Goal: Contribute content: Add original content to the website for others to see

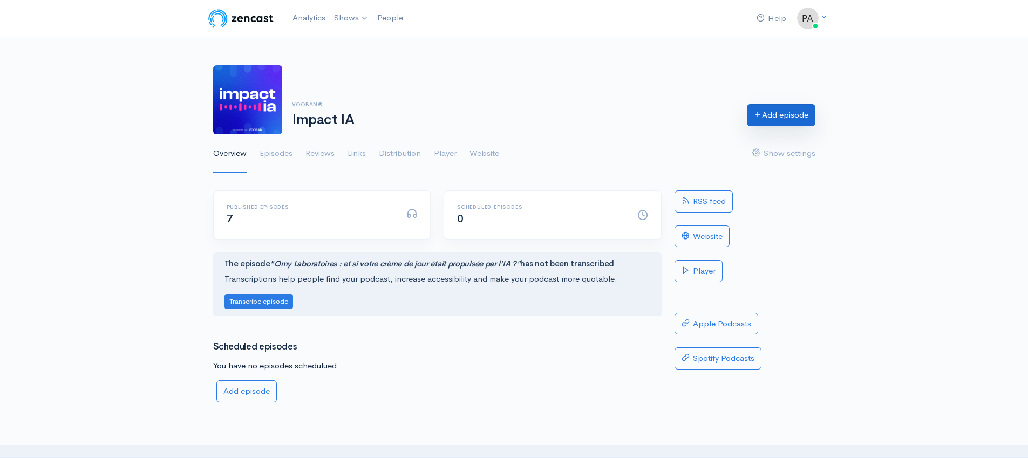
click at [787, 122] on link "Add episode" at bounding box center [781, 115] width 69 height 22
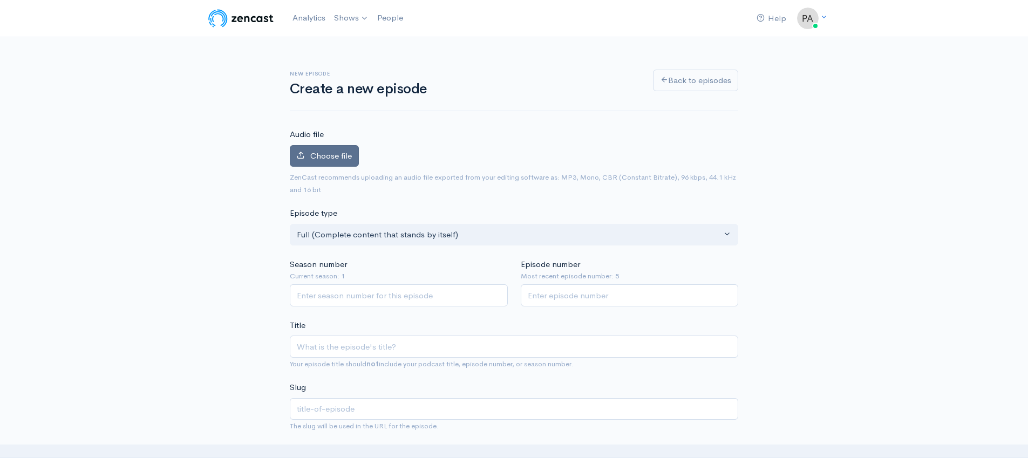
click at [325, 161] on label "Choose file" at bounding box center [324, 156] width 69 height 22
click at [0, 0] on input "Choose file" at bounding box center [0, 0] width 0 height 0
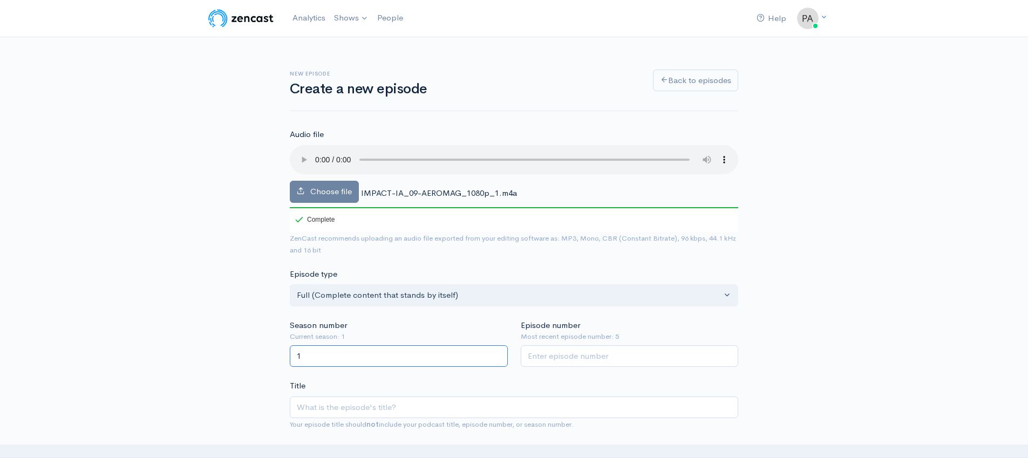
type input "1"
click at [497, 353] on input "1" at bounding box center [399, 356] width 218 height 22
click at [542, 352] on input "Episode number" at bounding box center [630, 356] width 218 height 22
type input "6"
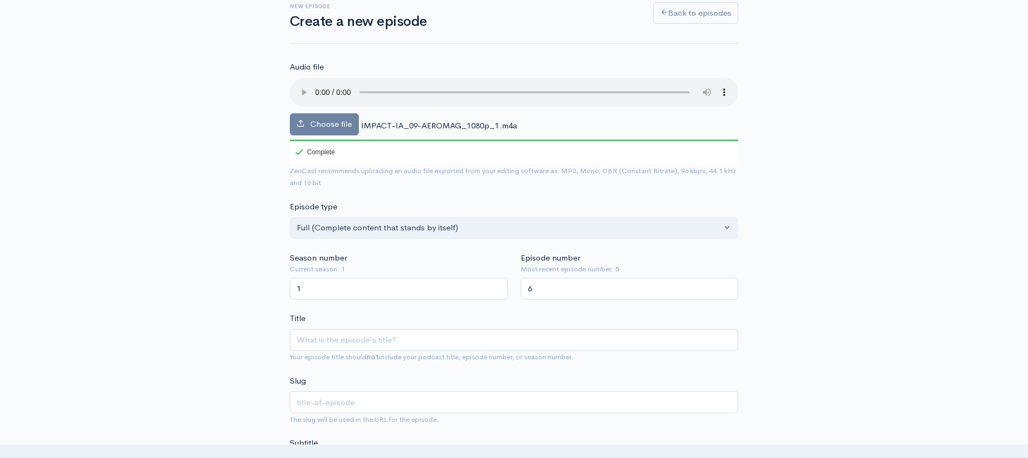
scroll to position [68, 0]
click at [436, 330] on input "Title" at bounding box center [514, 340] width 448 height 22
paste input "Aeromag et l’IA : Optimiser chaque minute pour décoller plus vite"
type input "Aeromag et l’IA : Optimiser chaque minute pour décoller plus vite"
type input "aeromag-et-lia-optimiser-chaque-minute-pour-decoller-plus-vite"
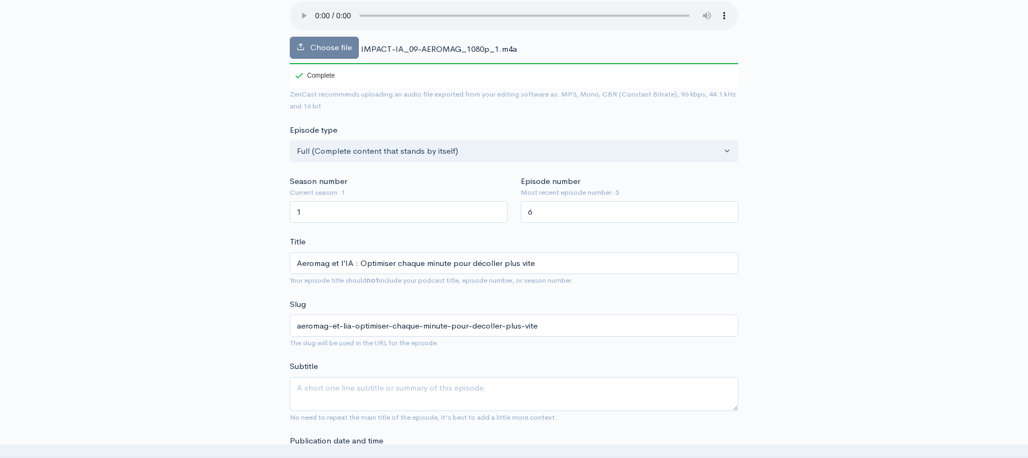
scroll to position [142, 0]
click at [332, 266] on input "Aeromag et l’IA : Optimiser chaque minute pour décoller plus vite" at bounding box center [514, 266] width 448 height 22
paste input ": L’IA qui fait fondre le temps d’attente au dégivrag"
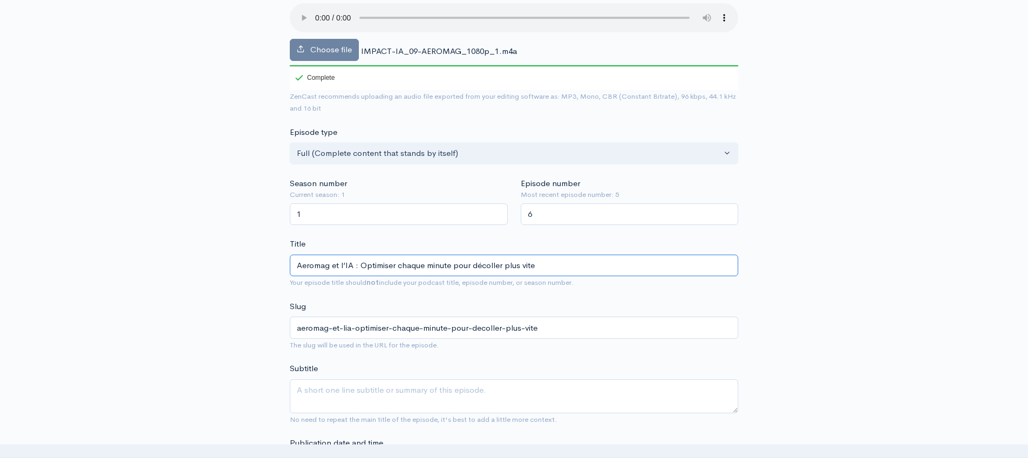
type input "Aeromag : L’IA qui fait fondre le temps d’attente au dégivrage"
type input "aeromag-lia-qui-fait-fondre-le-temps-dattente-au-degivrage"
type input "Aeromag : L’IA qui fait fondre le temps d’attente au dégivrage"
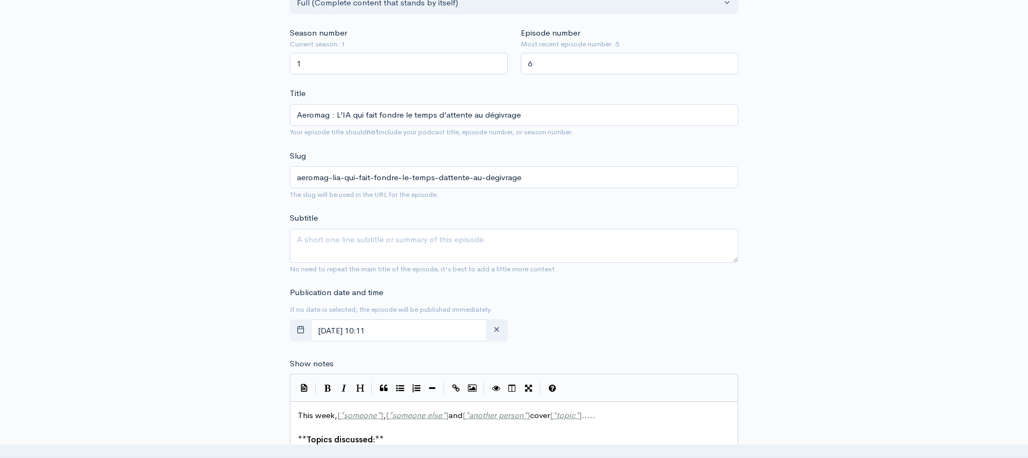
scroll to position [296, 0]
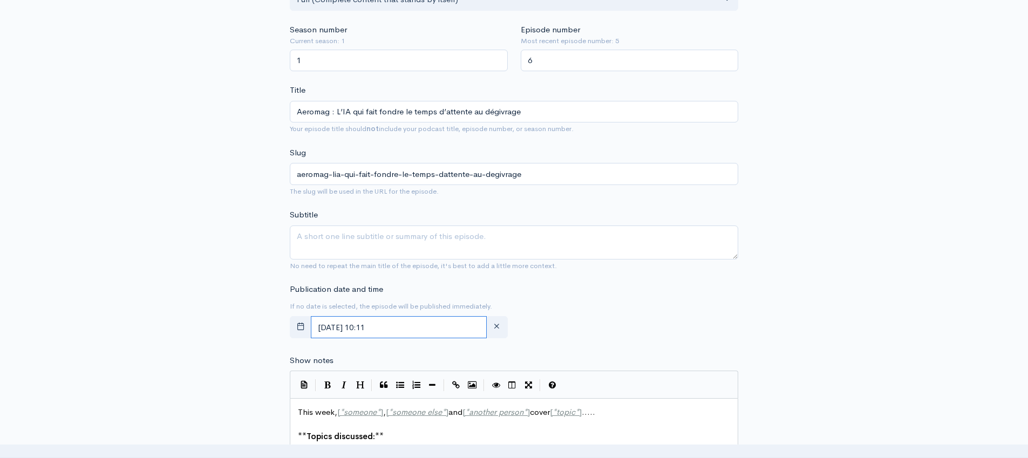
click at [414, 324] on input "August, 12 2025 10:11" at bounding box center [399, 327] width 176 height 22
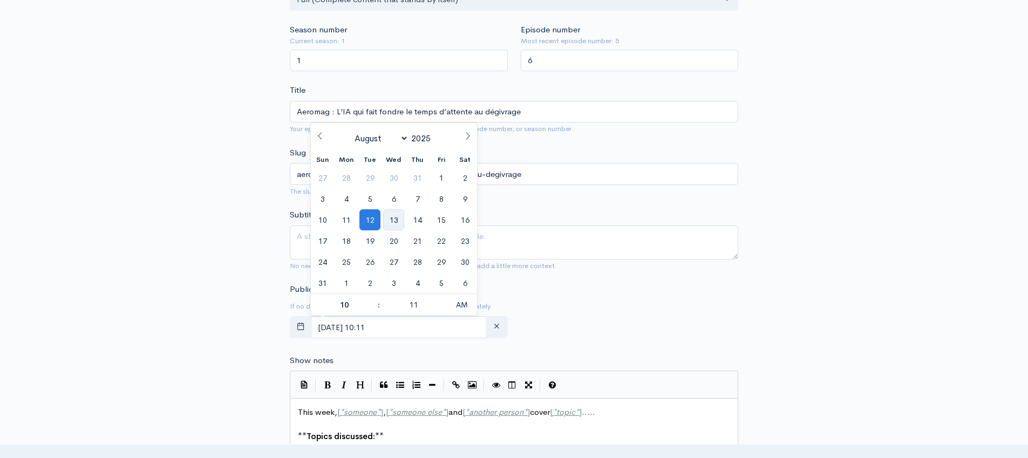
click at [398, 221] on span "13" at bounding box center [393, 219] width 21 height 21
click at [419, 221] on span "14" at bounding box center [417, 219] width 21 height 21
click at [377, 309] on span at bounding box center [374, 310] width 8 height 11
type input "August, 14 2025 09:11"
type input "09"
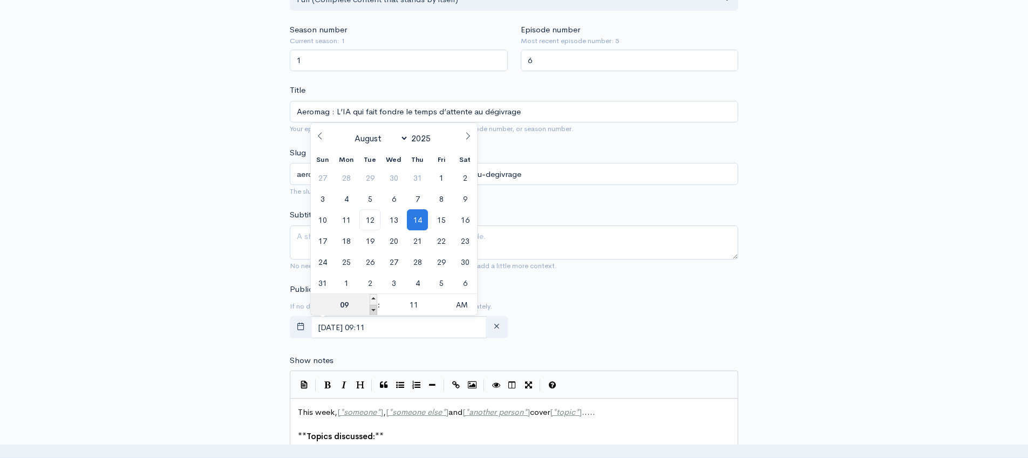
click at [376, 309] on span at bounding box center [374, 310] width 8 height 11
type input "August, 14 2025 08:11"
type input "08"
click at [373, 296] on span at bounding box center [374, 299] width 8 height 11
type input "August, 14 2025 09:11"
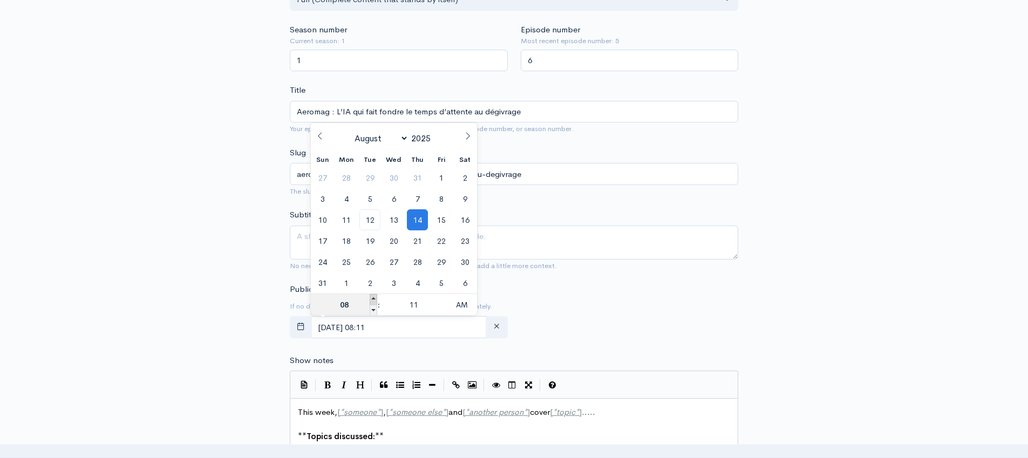
type input "09"
click at [373, 296] on span at bounding box center [374, 299] width 8 height 11
type input "August, 14 2025 10:11"
type input "10"
click at [373, 296] on span at bounding box center [374, 299] width 8 height 11
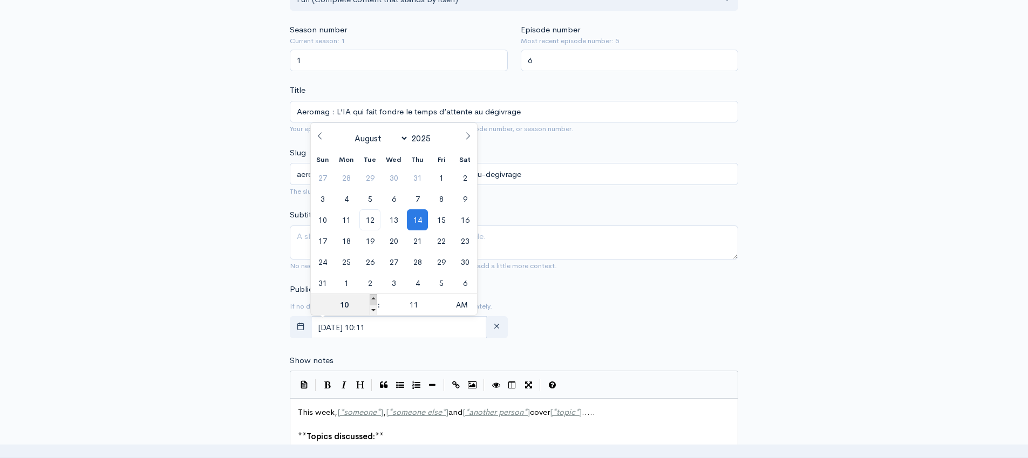
type input "August, 14 2025 11:11"
type input "11"
click at [372, 312] on span at bounding box center [374, 310] width 8 height 11
type input "August, 14 2025 10:11"
type input "10"
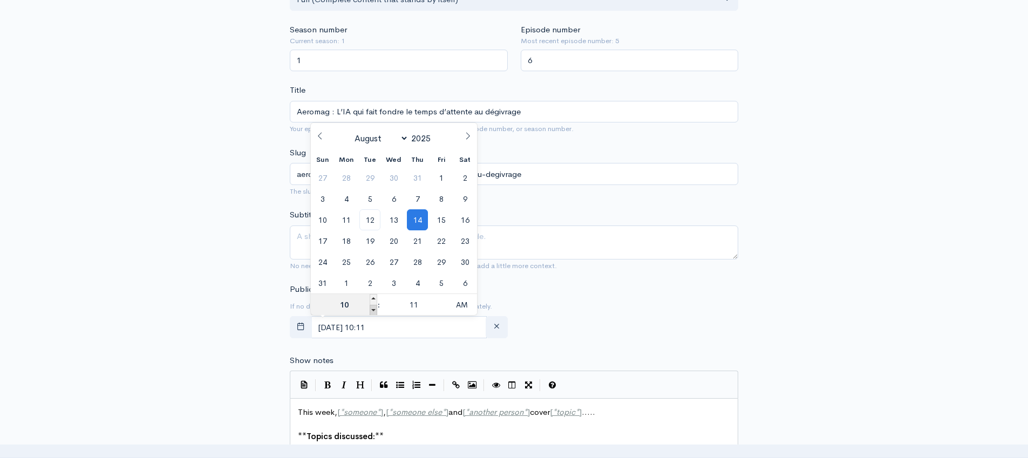
click at [372, 312] on span at bounding box center [374, 310] width 8 height 11
type input "August, 14 2025 09:11"
type input "09"
click at [375, 310] on span at bounding box center [374, 310] width 8 height 11
type input "August, 14 2025 08:11"
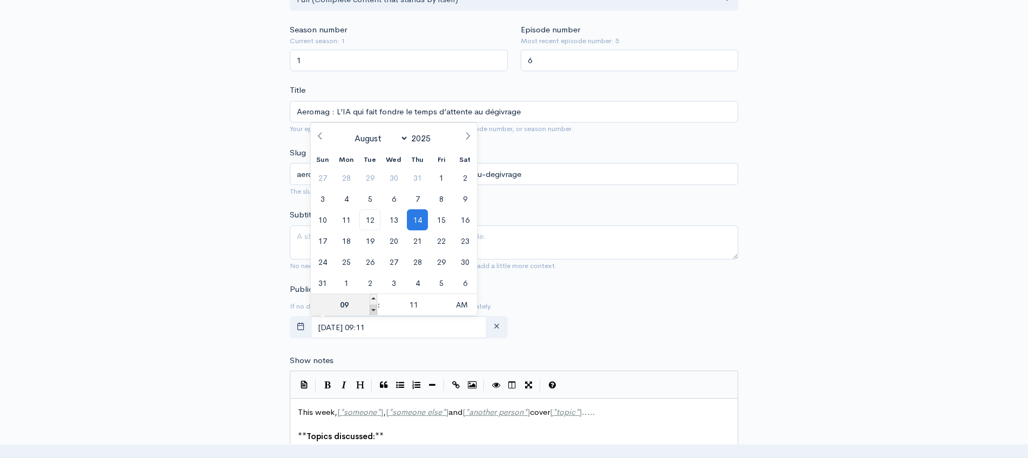
type input "08"
click at [442, 300] on span at bounding box center [443, 299] width 8 height 11
type input "August, 14 2025 08:16"
type input "16"
click at [442, 300] on span at bounding box center [443, 299] width 8 height 11
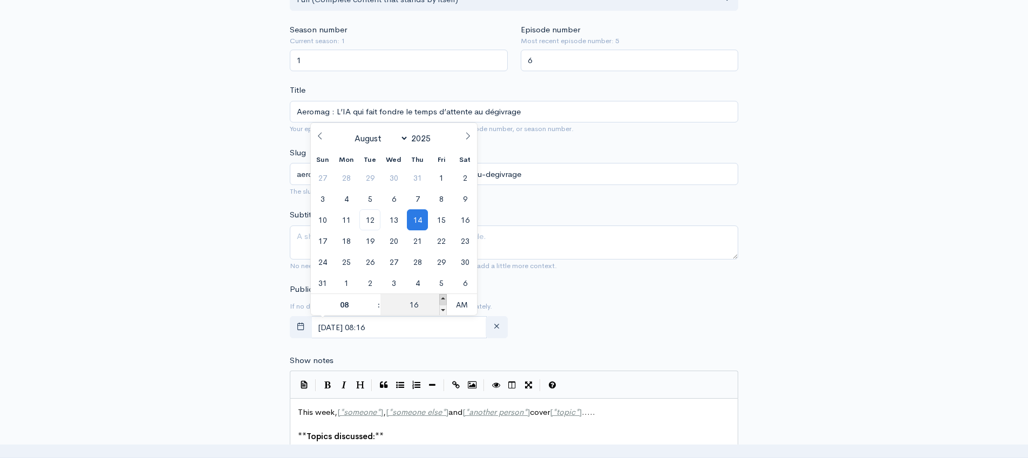
type input "[DATE] 08:21"
type input "21"
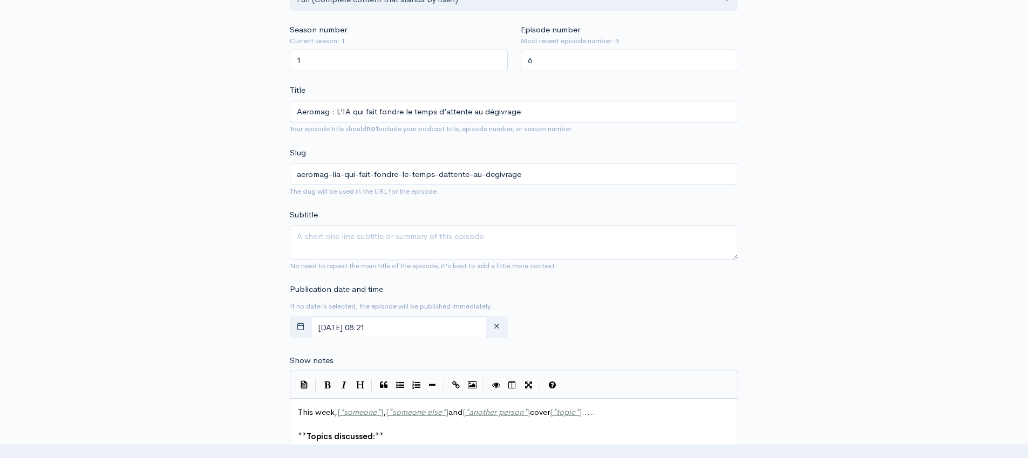
click at [633, 310] on div "Publication date and time If no date is selected, the episode will be published…" at bounding box center [513, 312] width 461 height 59
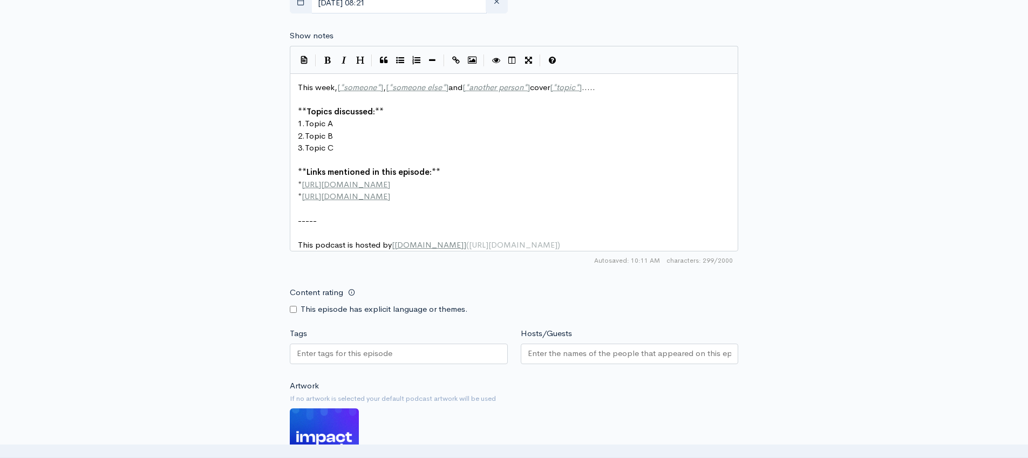
scroll to position [4, 0]
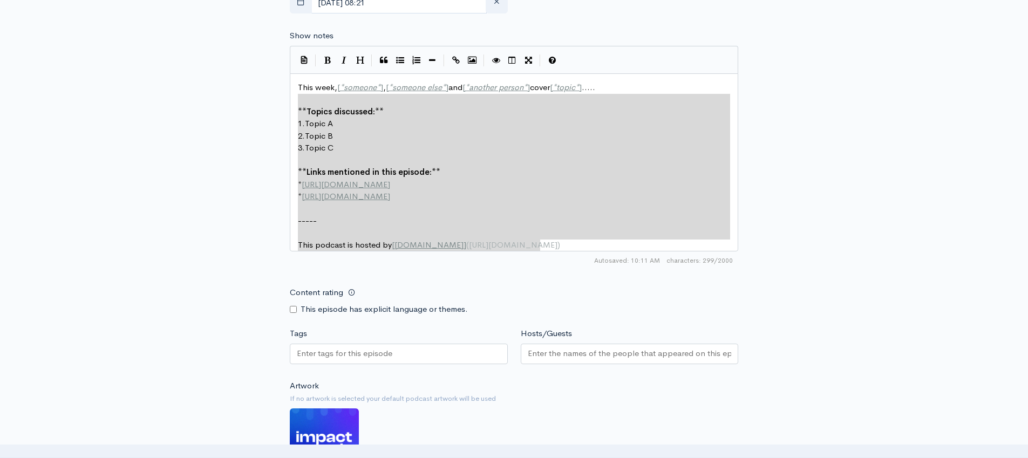
type textarea "This week, [*someone*], [*someone else*] and [*another person*] cover [*topic*]…"
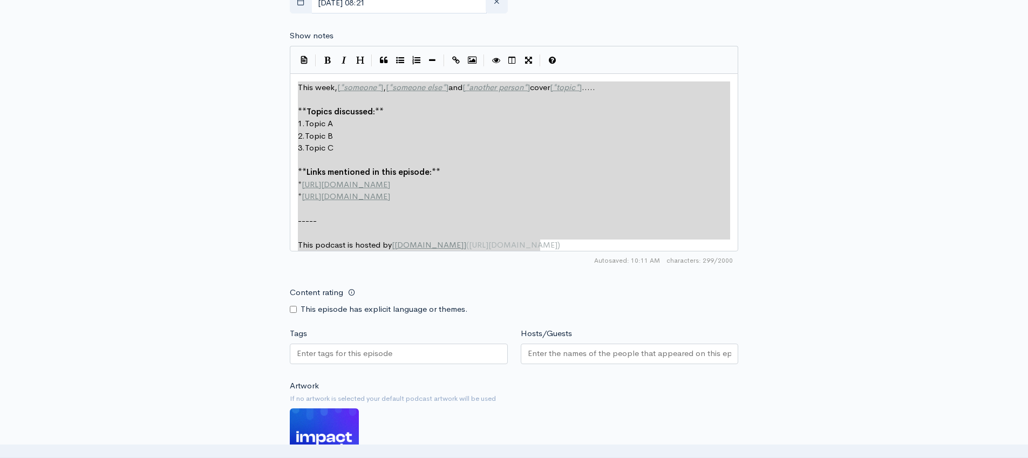
drag, startPoint x: 569, startPoint y: 249, endPoint x: 288, endPoint y: 89, distance: 324.1
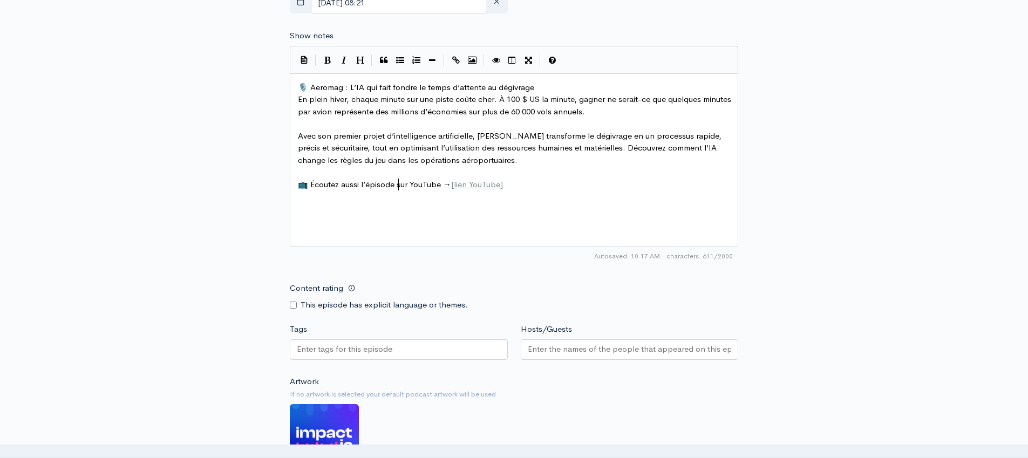
click at [400, 180] on span "📺 Écoutez aussi l’épisode sur YouTube → [ lien YouTube ]" at bounding box center [400, 184] width 205 height 10
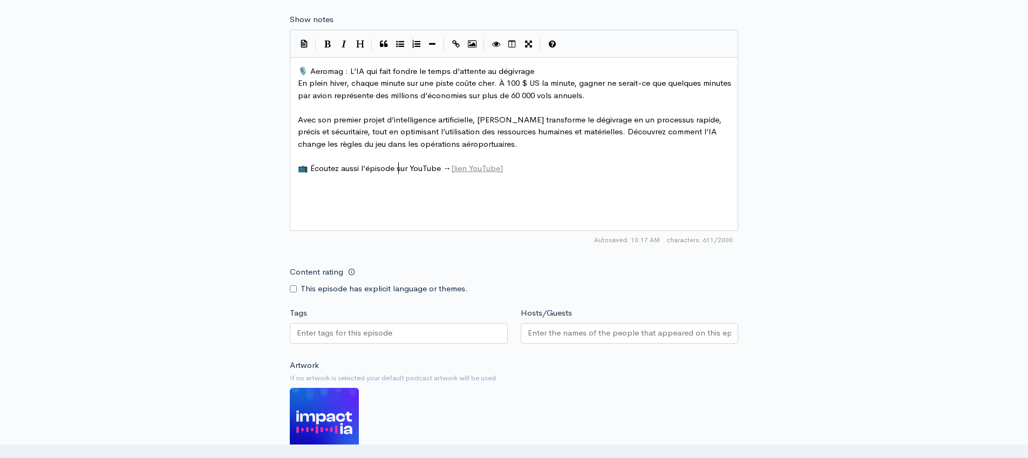
scroll to position [849, 0]
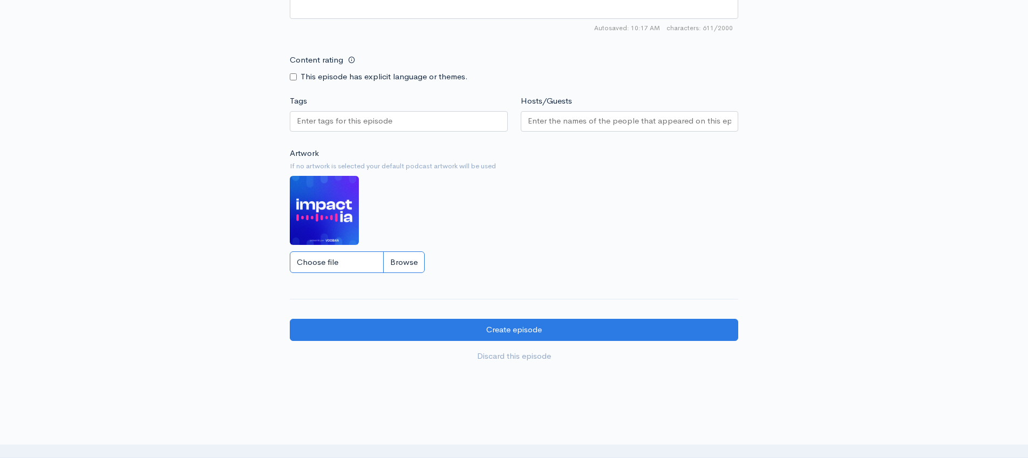
click at [350, 262] on input "Choose file" at bounding box center [357, 262] width 135 height 22
type input "C:\fakepath\ImpactIA_ThumbnailAeromag_3000x3000@2x.png"
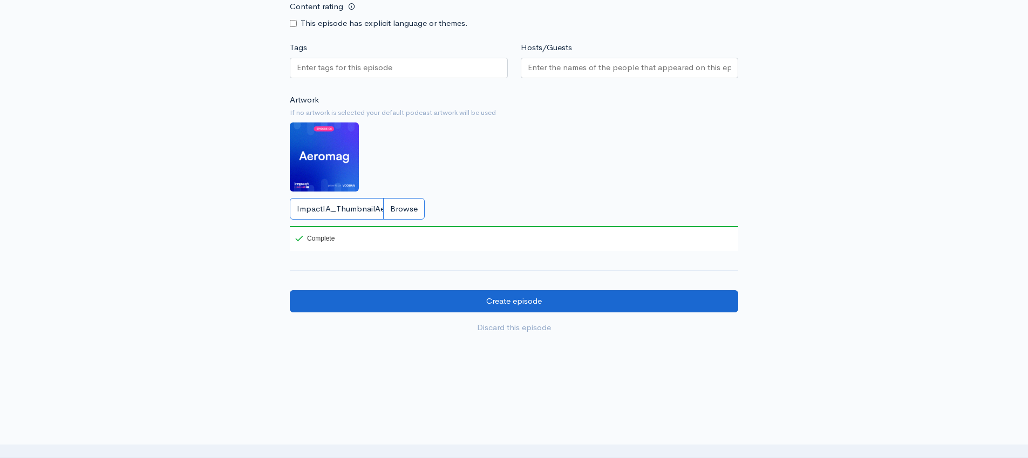
scroll to position [902, 0]
click at [537, 306] on input "Create episode" at bounding box center [514, 301] width 448 height 22
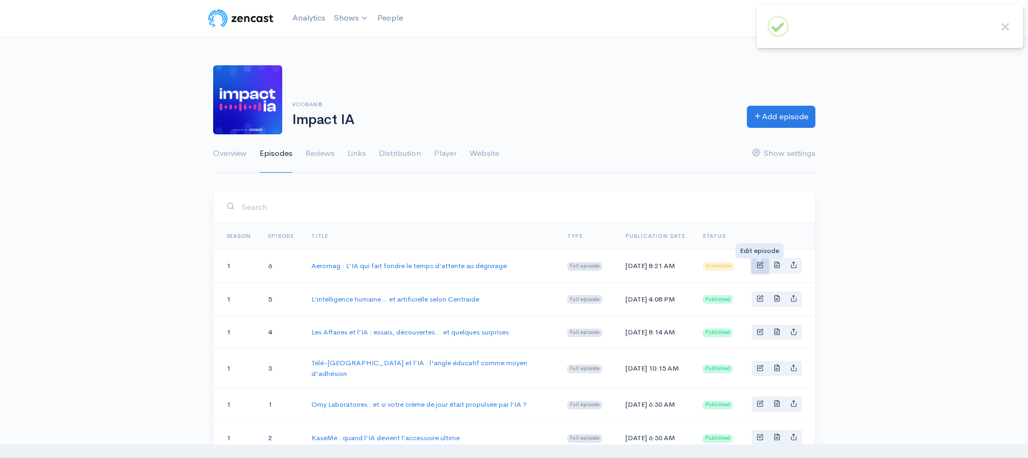
click at [761, 267] on span "Basic example" at bounding box center [760, 264] width 7 height 7
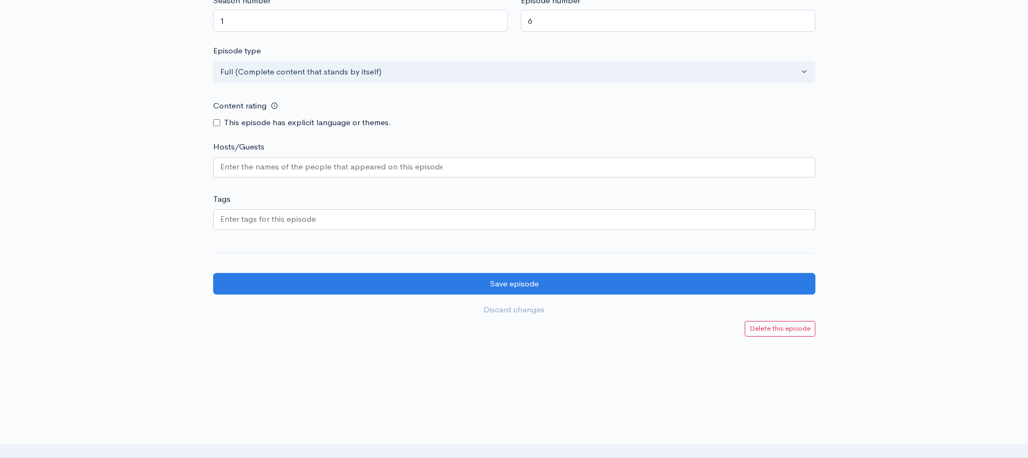
scroll to position [919, 0]
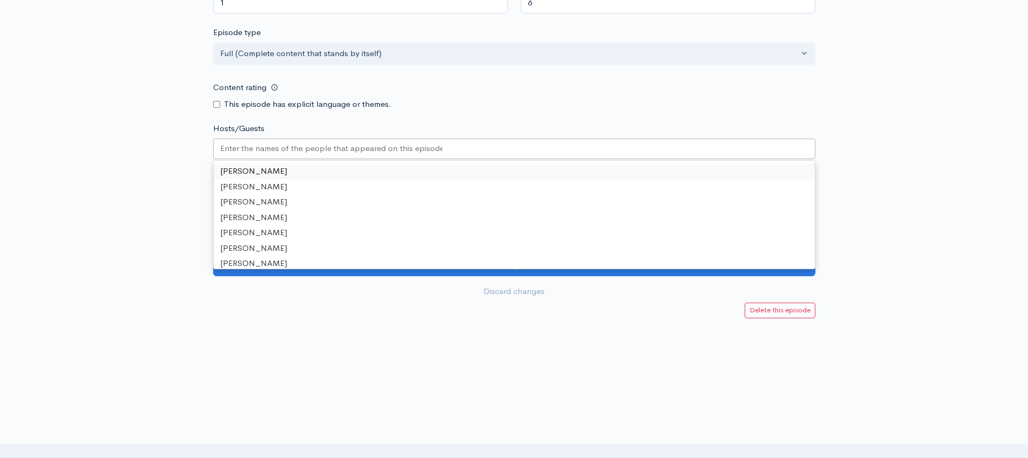
click at [418, 151] on input "Hosts/Guests" at bounding box center [331, 148] width 222 height 12
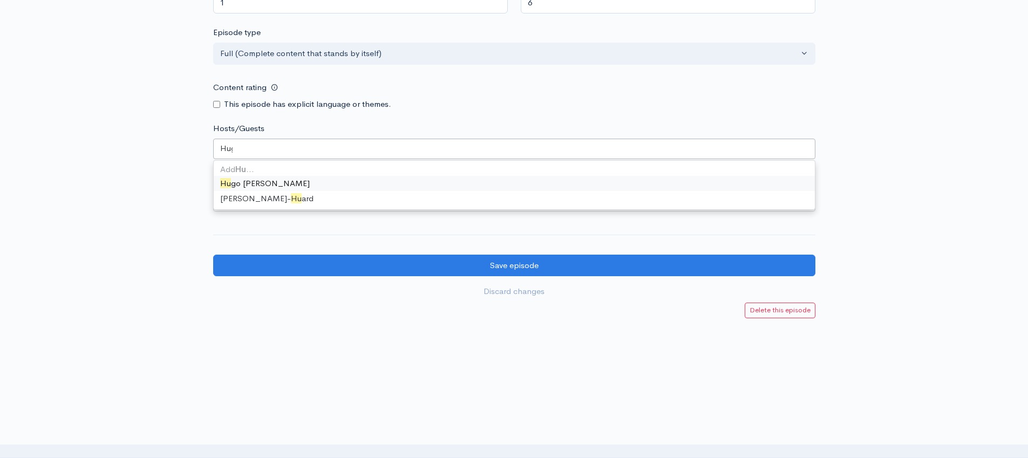
type input "Hugo"
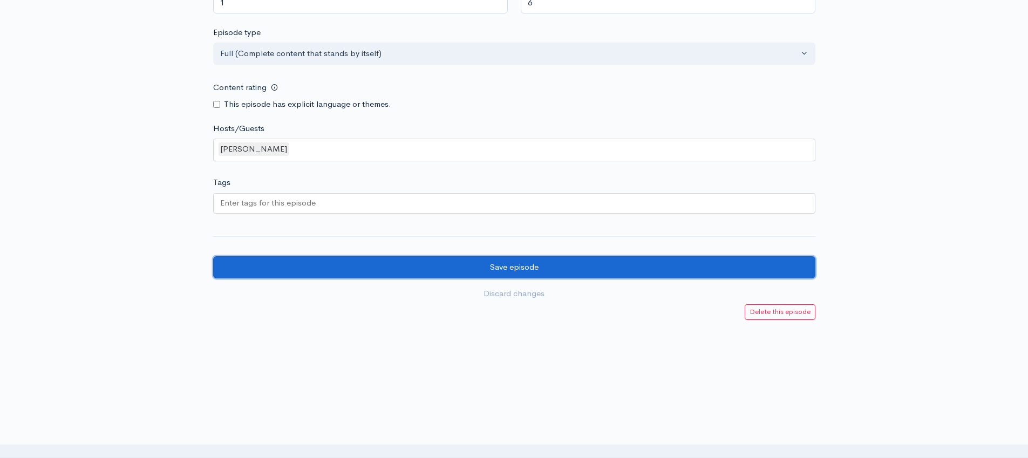
click at [532, 273] on input "Save episode" at bounding box center [514, 267] width 602 height 22
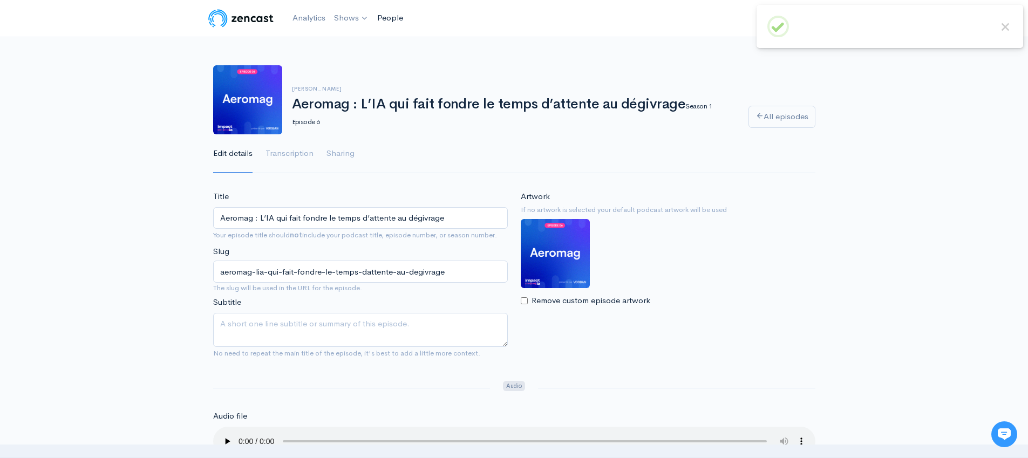
click at [393, 21] on link "People" at bounding box center [390, 17] width 35 height 23
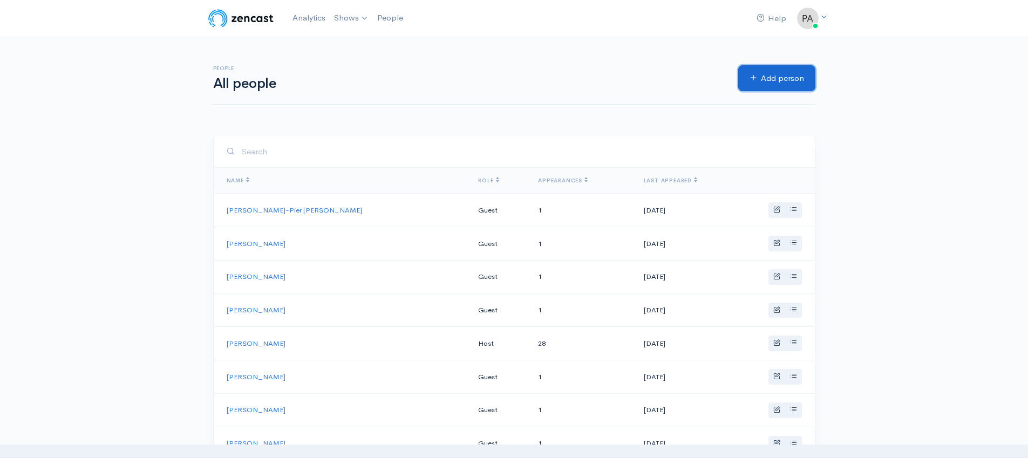
click at [788, 69] on link "Add person" at bounding box center [776, 78] width 77 height 26
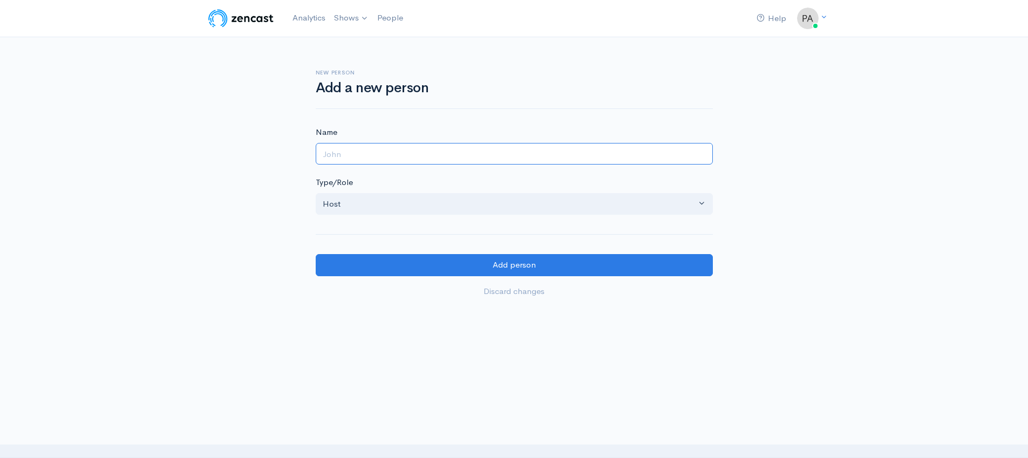
click at [393, 147] on input "Name" at bounding box center [514, 154] width 397 height 22
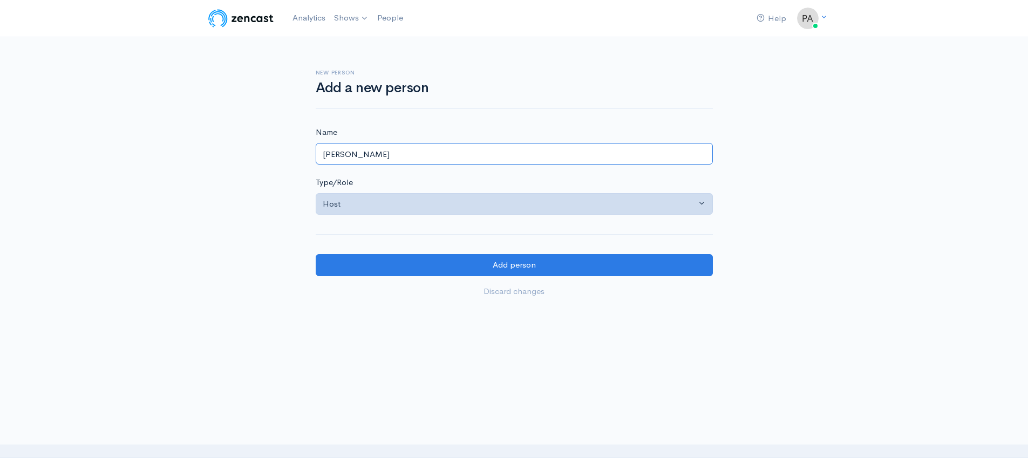
type input "[PERSON_NAME]"
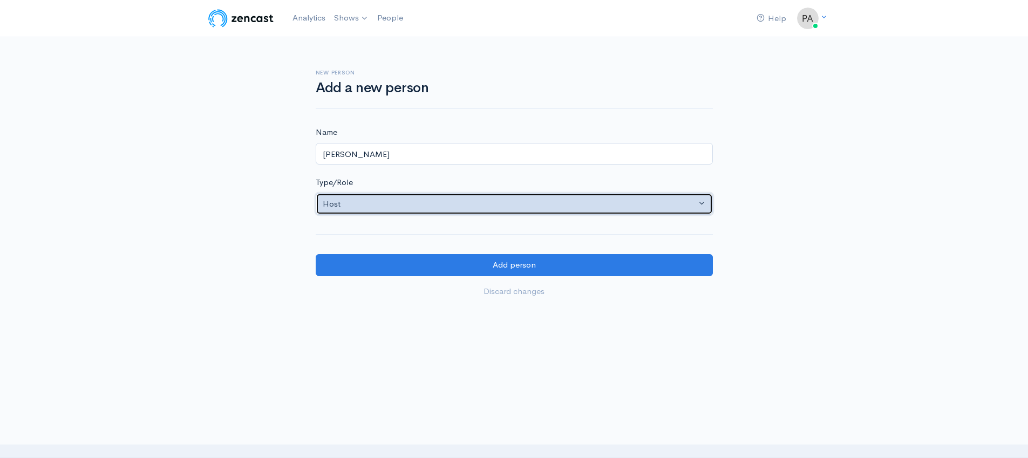
click at [425, 210] on div "Host" at bounding box center [509, 204] width 373 height 12
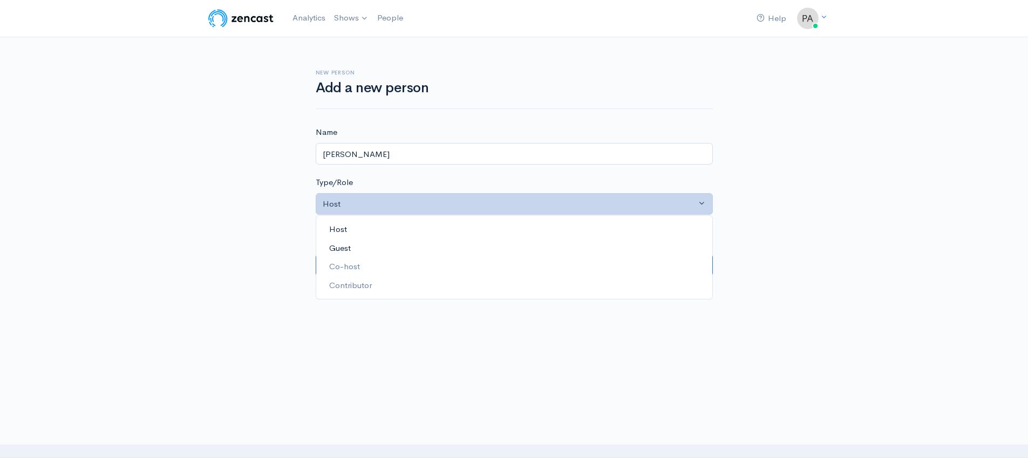
click at [419, 240] on link "Guest" at bounding box center [514, 248] width 396 height 19
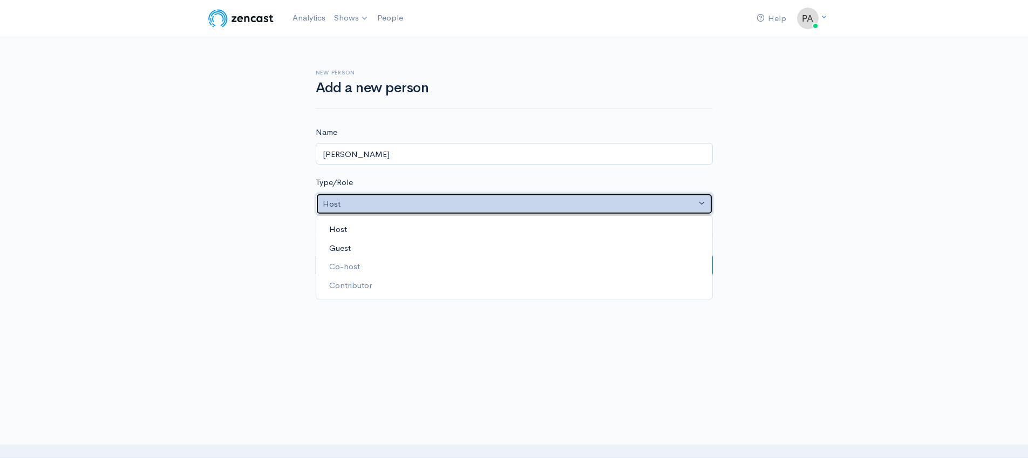
select select "guest"
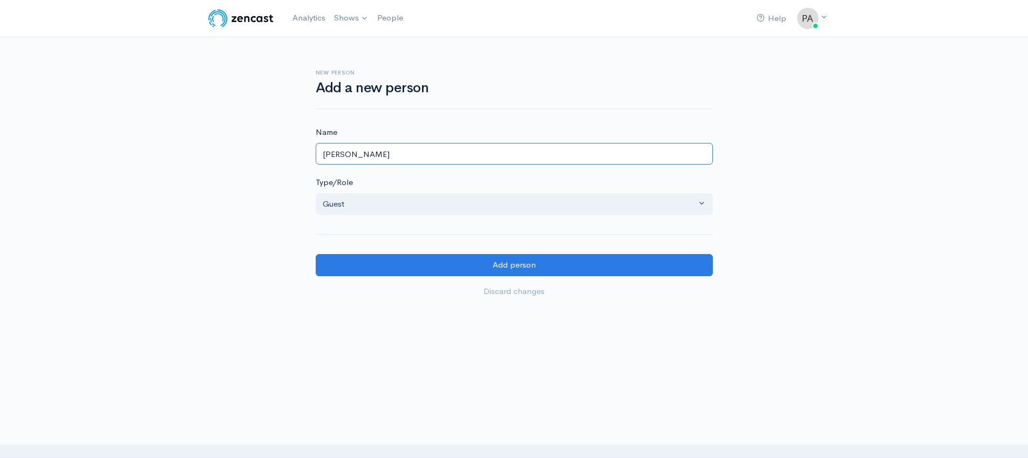
click at [408, 155] on input "[PERSON_NAME]" at bounding box center [514, 154] width 397 height 22
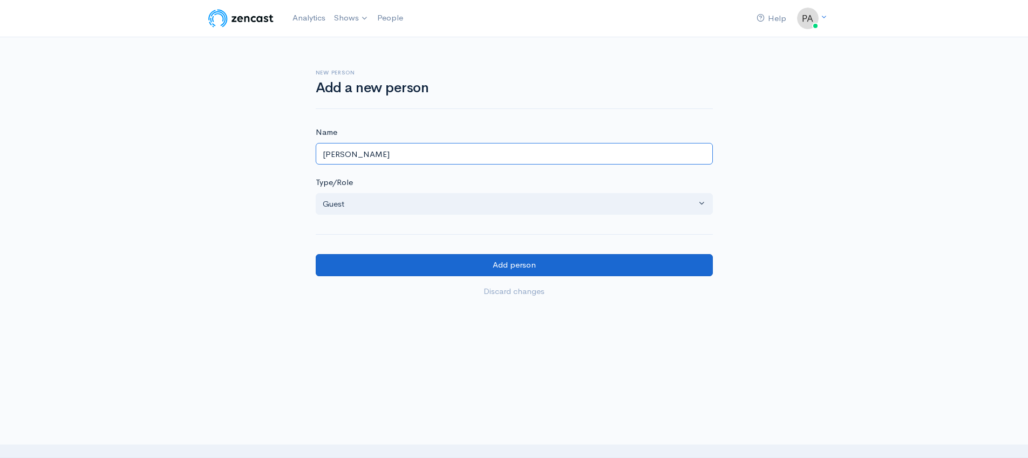
type input "[PERSON_NAME]"
click at [488, 262] on input "Add person" at bounding box center [514, 265] width 397 height 22
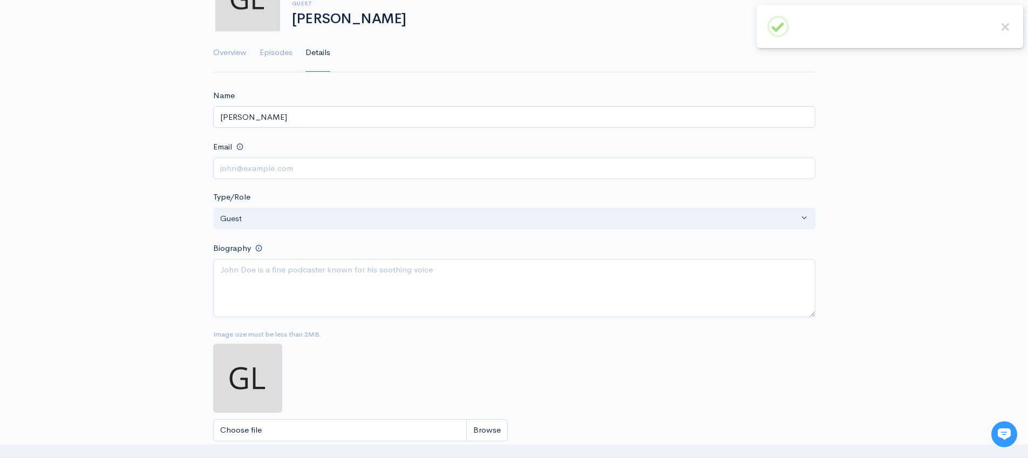
scroll to position [121, 0]
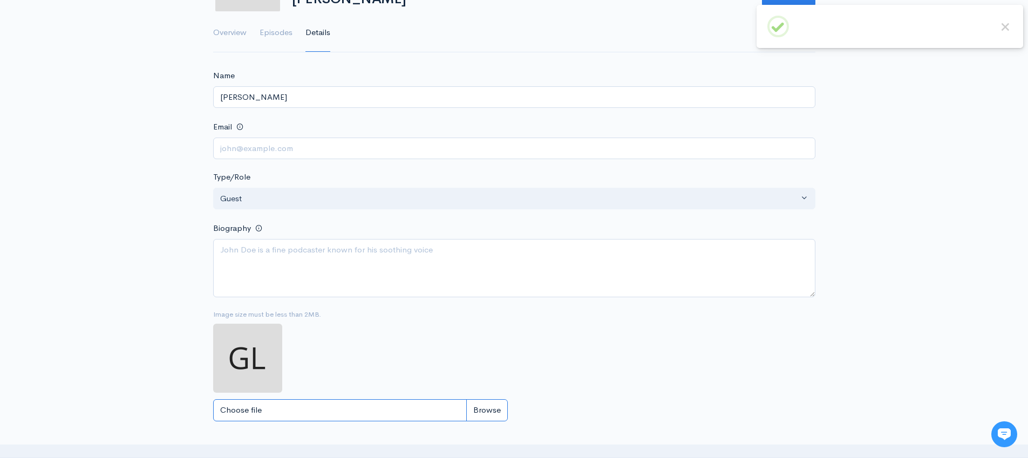
click at [257, 411] on input "Choose file" at bounding box center [360, 410] width 295 height 22
type input "C:\fakepath\Gabriel Lépine_01_YUL.jpg"
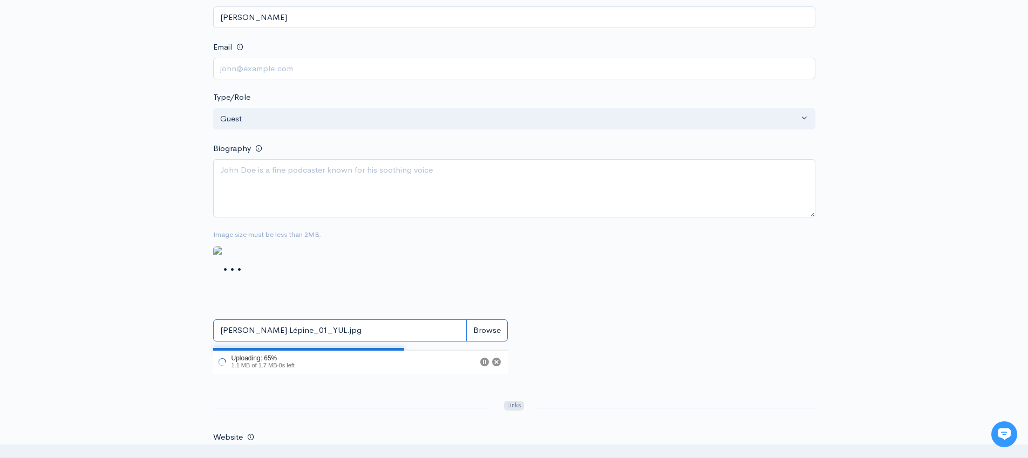
scroll to position [278, 0]
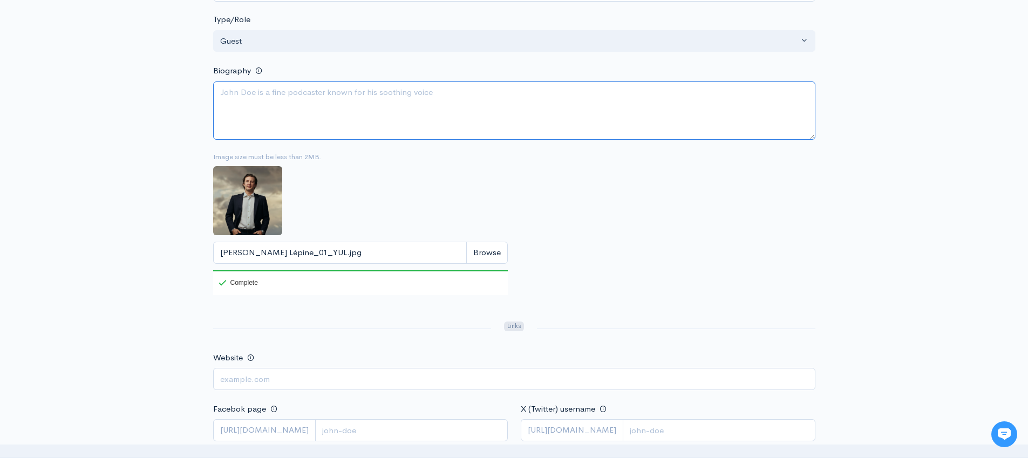
click at [230, 94] on textarea "Biography" at bounding box center [514, 110] width 602 height 58
paste textarea "[PERSON_NAME] est Vice-président exécutif des opérations et du développement ai…"
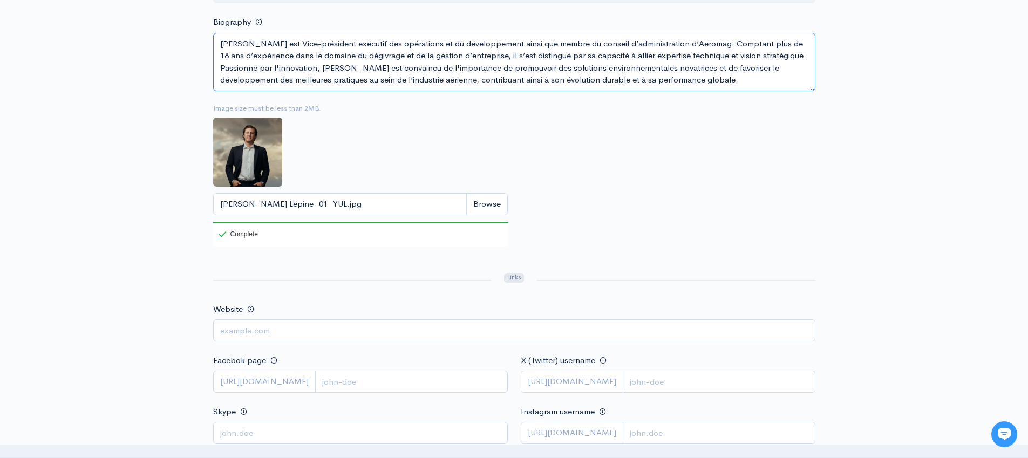
scroll to position [468, 0]
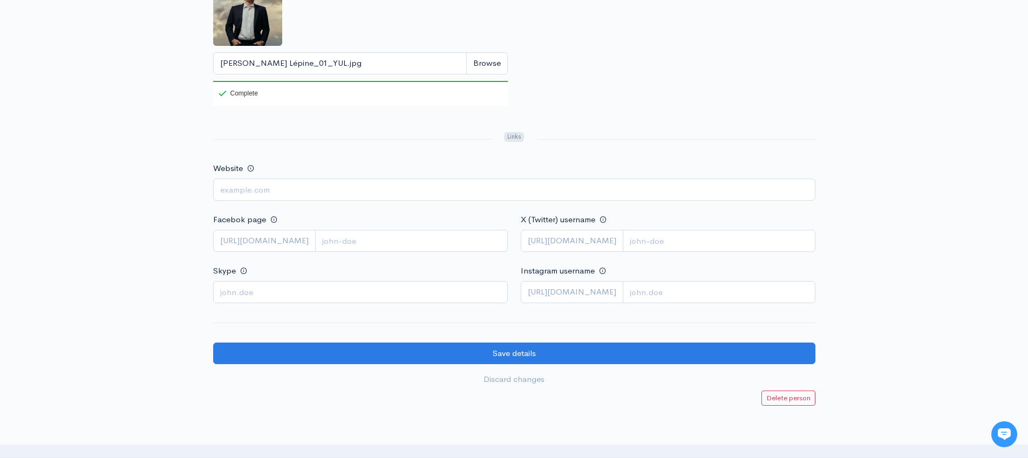
type textarea "[PERSON_NAME] est Vice-président exécutif des opérations et du développement ai…"
click at [274, 187] on input "Website" at bounding box center [514, 190] width 602 height 22
paste input "[URL][DOMAIN_NAME]"
type input "[URL][DOMAIN_NAME]"
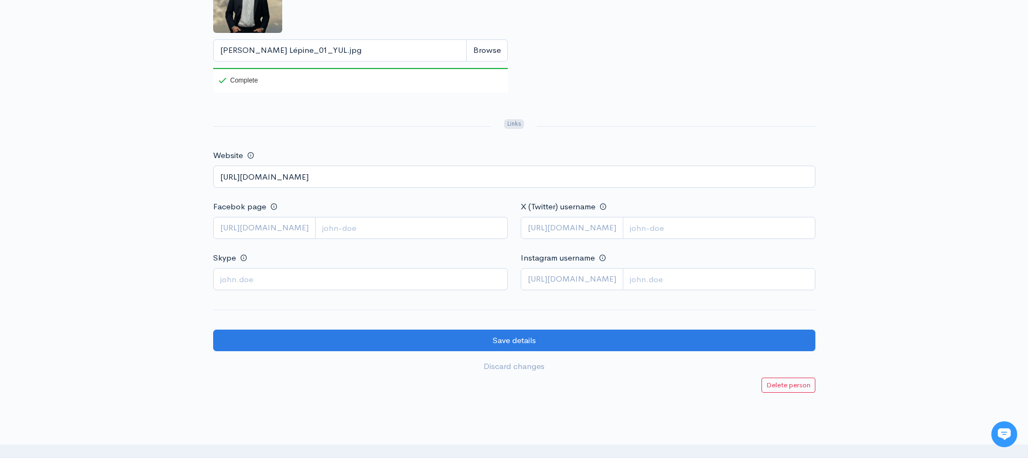
scroll to position [484, 0]
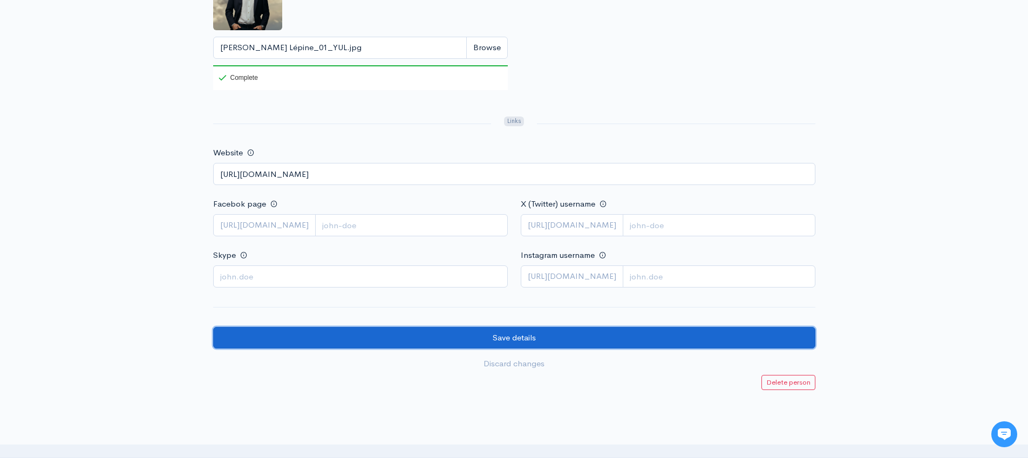
click at [495, 336] on input "Save details" at bounding box center [514, 338] width 602 height 22
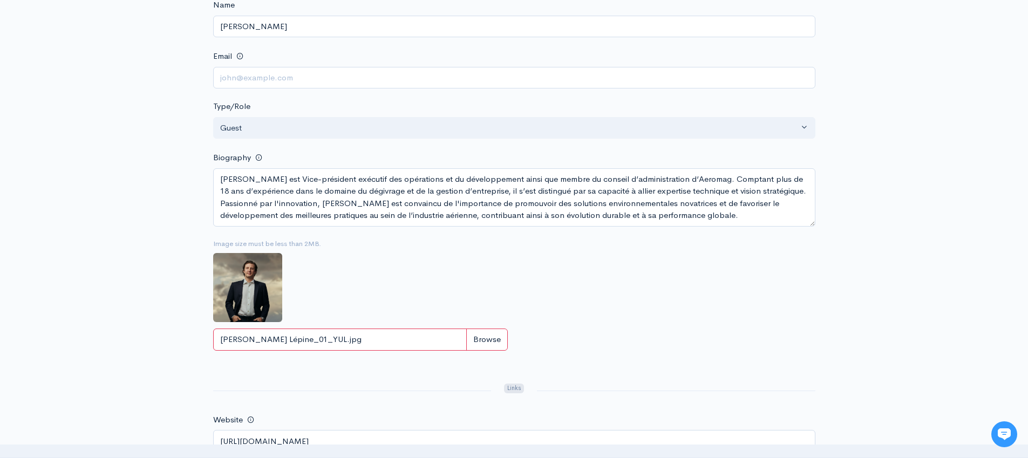
scroll to position [194, 0]
click at [249, 282] on img at bounding box center [247, 285] width 69 height 69
click at [494, 331] on input "[PERSON_NAME] Lépine_01_YUL.jpg" at bounding box center [360, 338] width 295 height 22
type input "C:\fakepath\[PERSON_NAME].jpg"
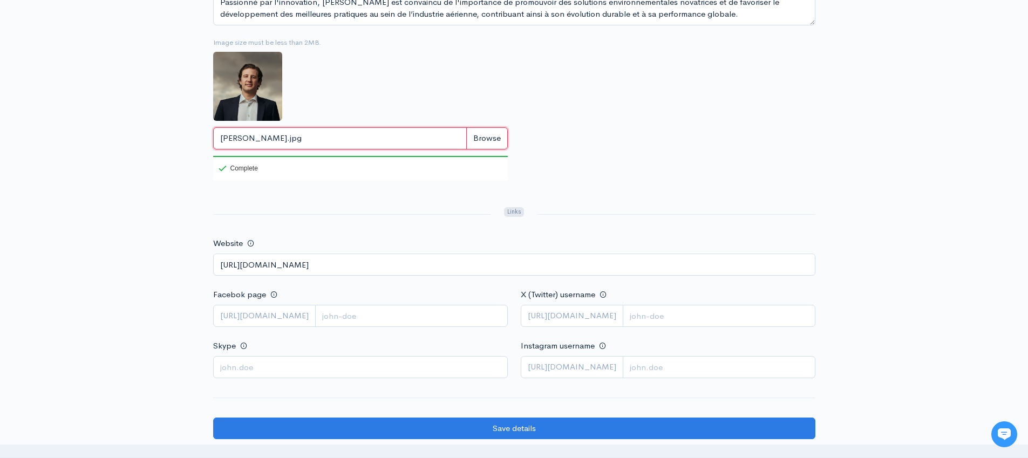
scroll to position [395, 0]
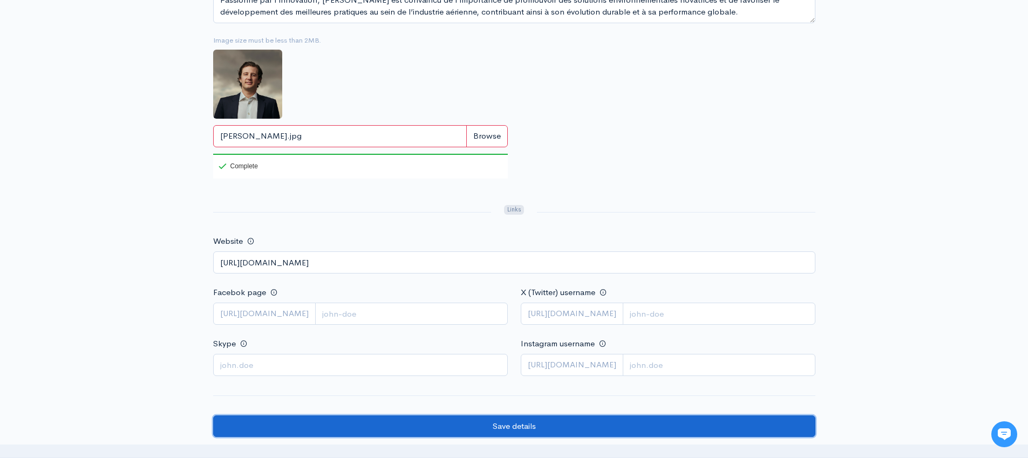
click at [534, 430] on input "Save details" at bounding box center [514, 427] width 602 height 22
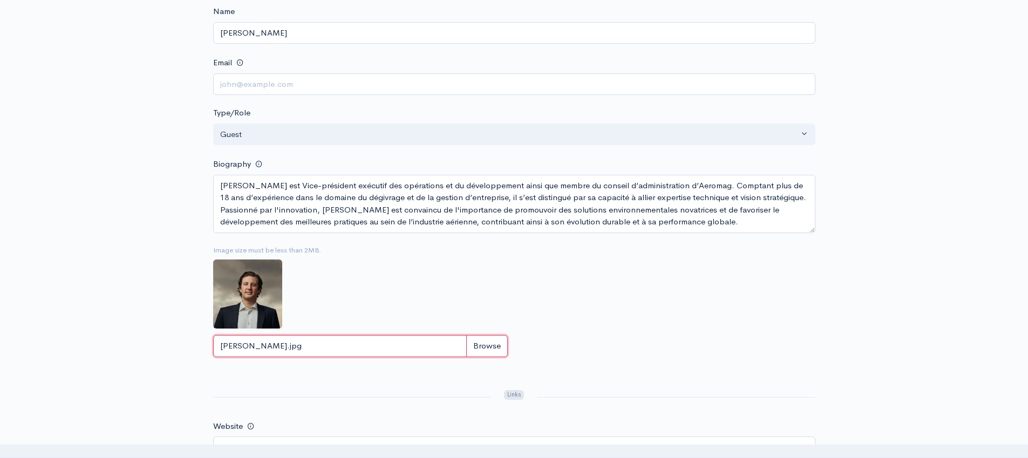
click at [377, 343] on input "[PERSON_NAME].jpg" at bounding box center [360, 346] width 295 height 22
type input "C:\fakepath\[PERSON_NAME].jpg"
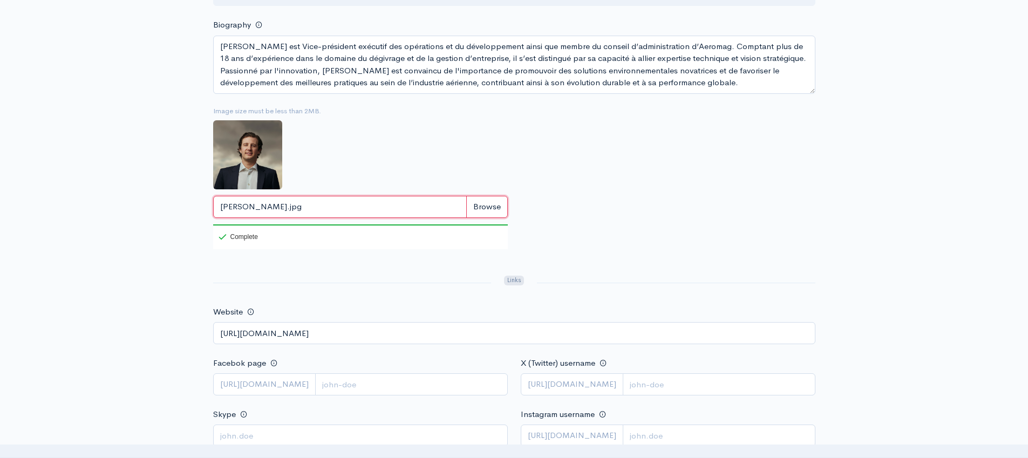
scroll to position [414, 0]
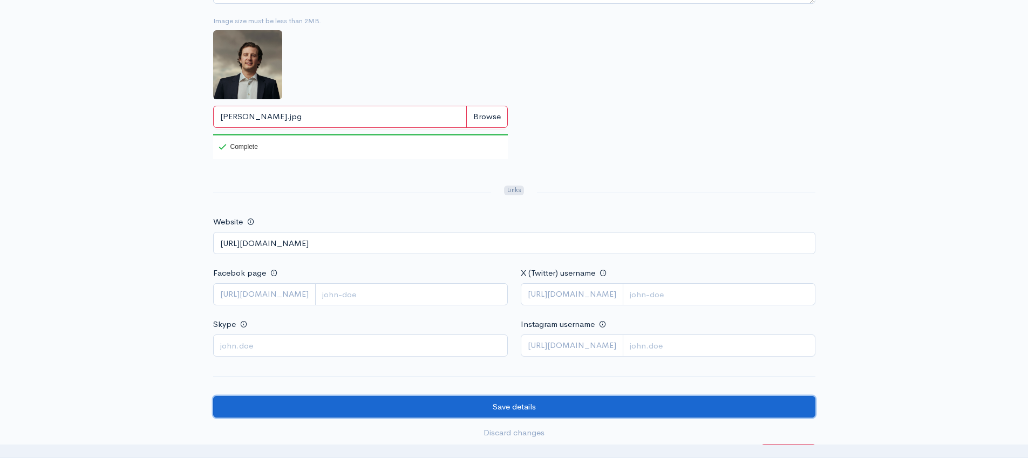
click at [531, 409] on input "Save details" at bounding box center [514, 407] width 602 height 22
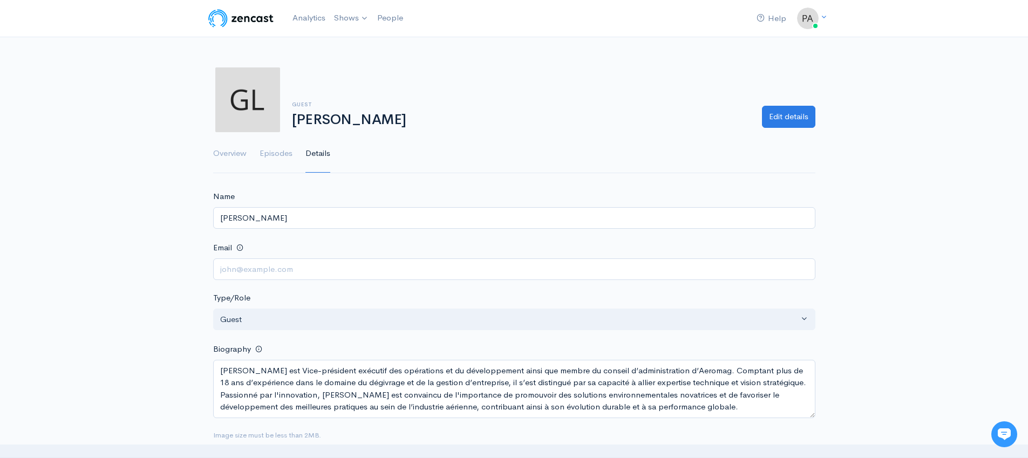
scroll to position [19, 0]
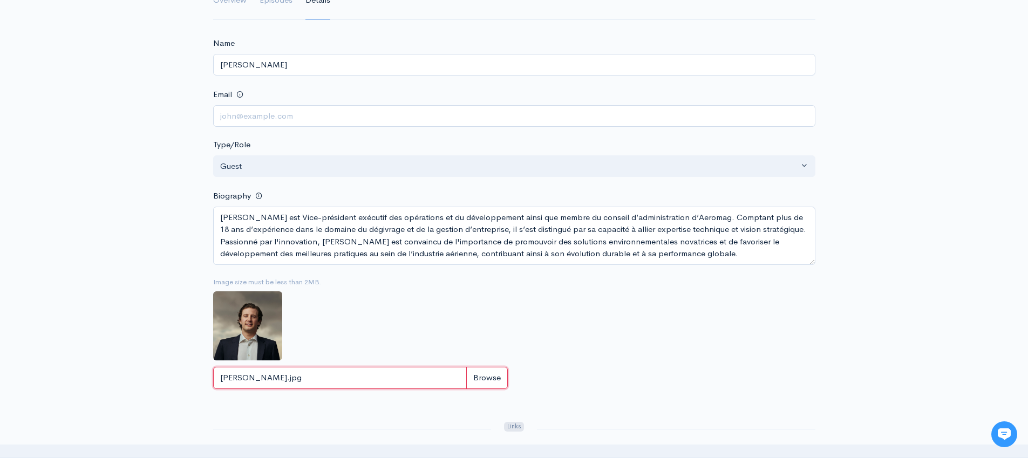
click at [481, 371] on input "[PERSON_NAME].jpg" at bounding box center [360, 378] width 295 height 22
type input "C:\fakepath\[PERSON_NAME].jpeg"
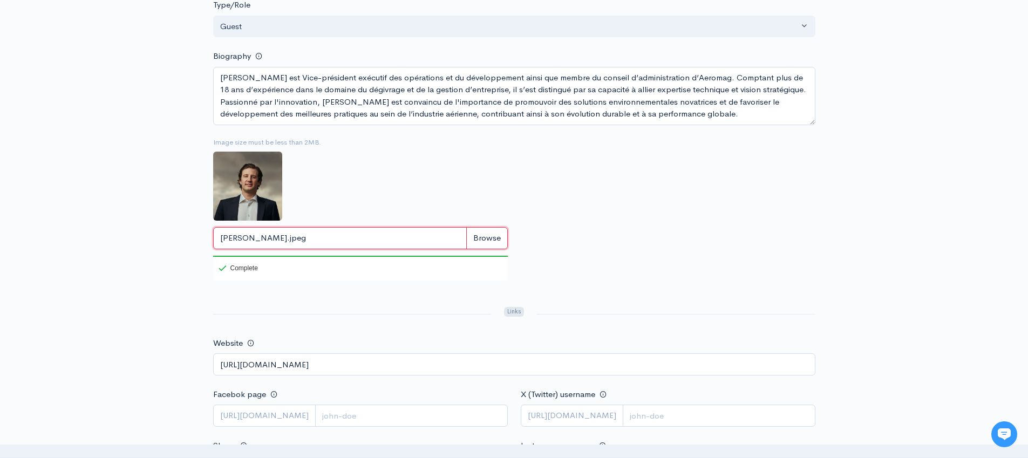
scroll to position [556, 0]
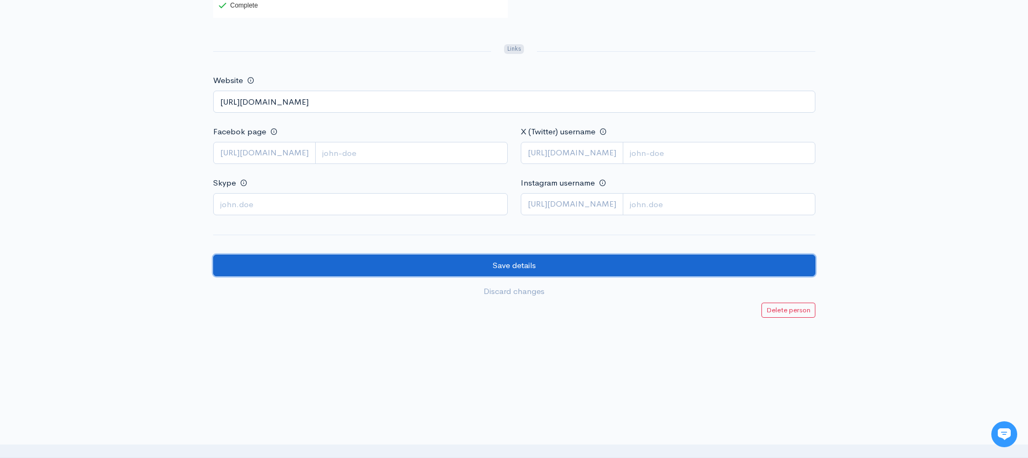
click at [393, 263] on input "Save details" at bounding box center [514, 266] width 602 height 22
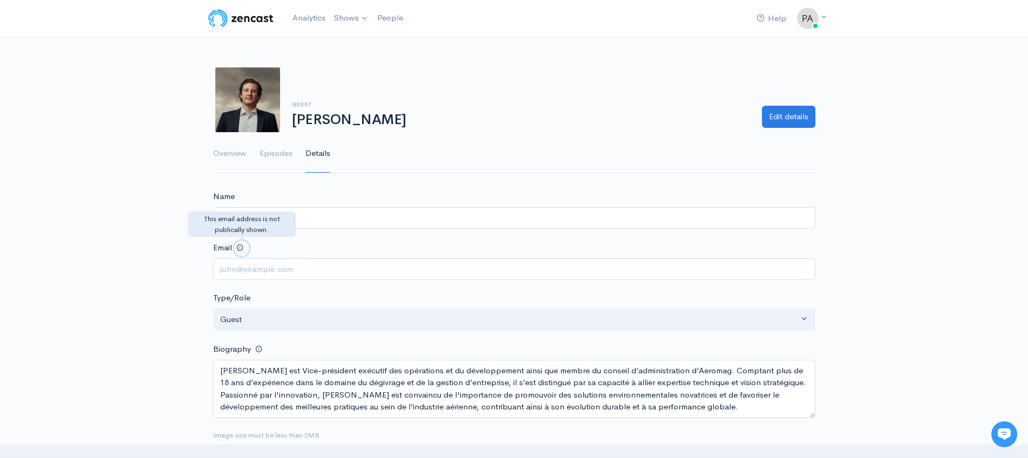
click at [239, 246] on span at bounding box center [239, 247] width 7 height 7
click at [137, 221] on div "Help Notifications View all Your profile Team settings Vooban Current Logout An…" at bounding box center [514, 424] width 1028 height 849
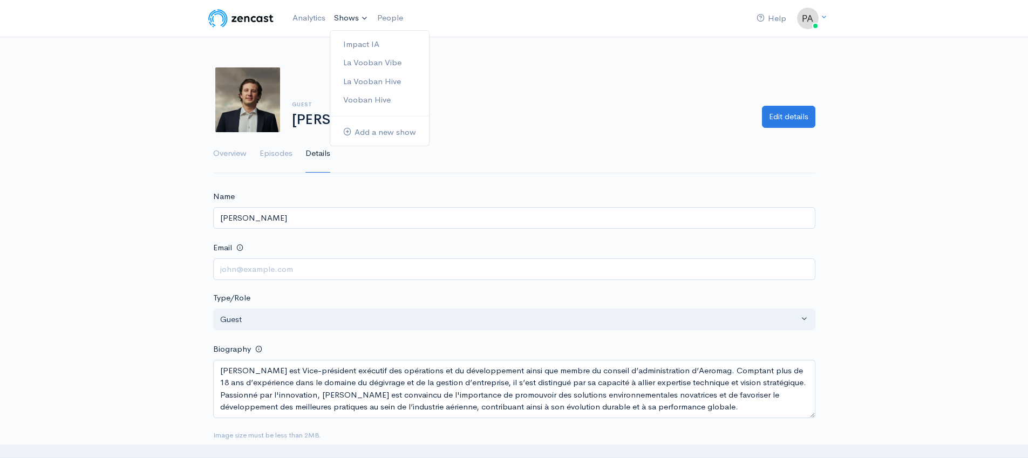
click at [345, 22] on link "Shows" at bounding box center [351, 18] width 43 height 24
click at [366, 49] on link "Impact IA" at bounding box center [379, 44] width 99 height 19
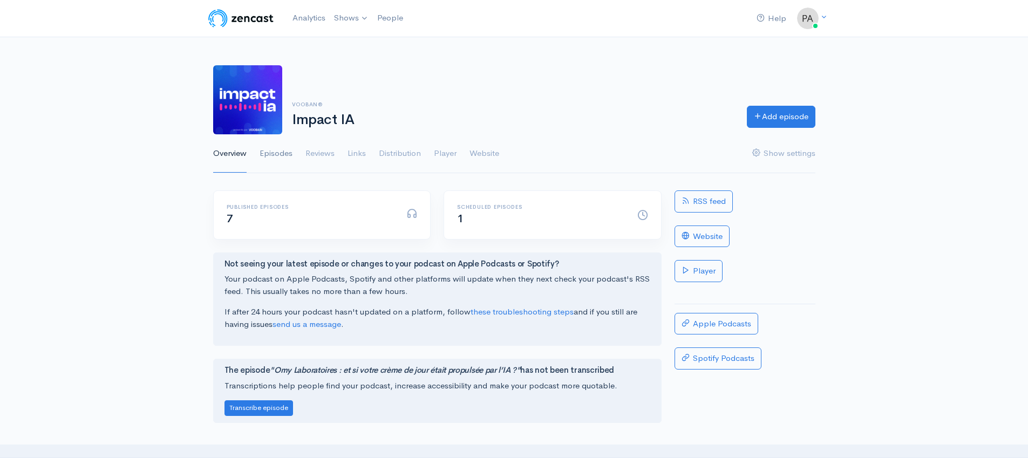
click at [274, 153] on link "Episodes" at bounding box center [276, 153] width 33 height 39
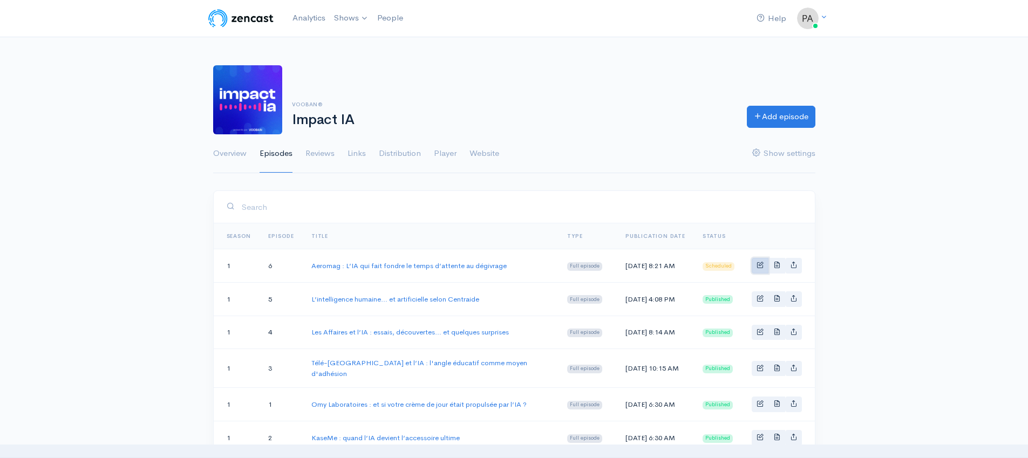
click at [760, 266] on span "Basic example" at bounding box center [760, 264] width 7 height 7
click at [761, 262] on span "Basic example" at bounding box center [760, 264] width 7 height 7
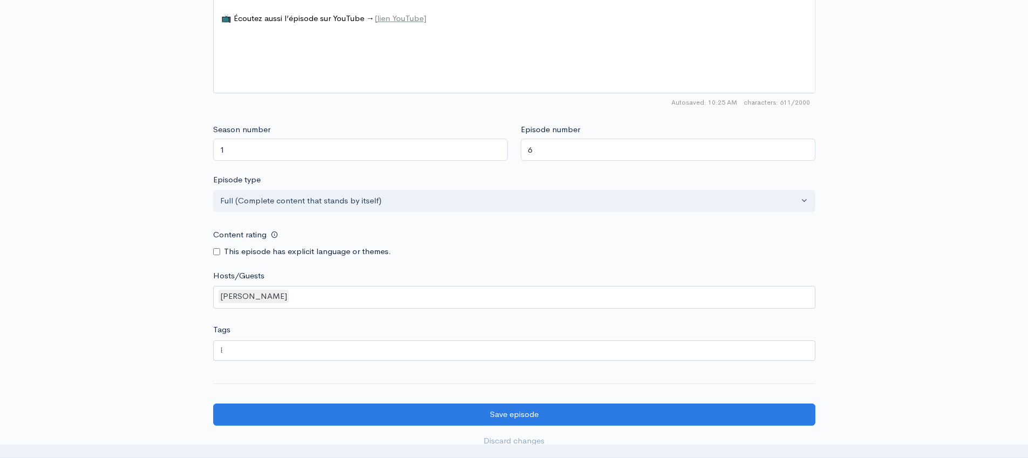
click at [386, 295] on div "[PERSON_NAME]" at bounding box center [514, 297] width 602 height 23
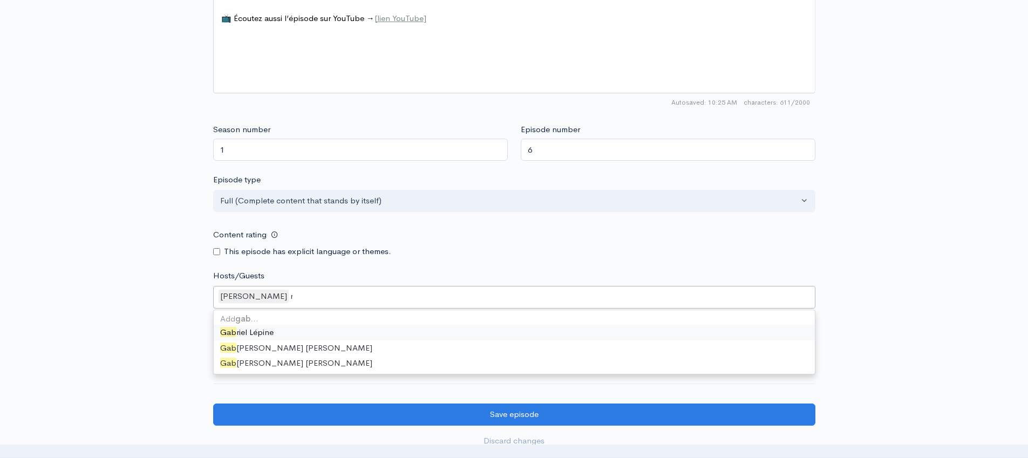
type input "gabri"
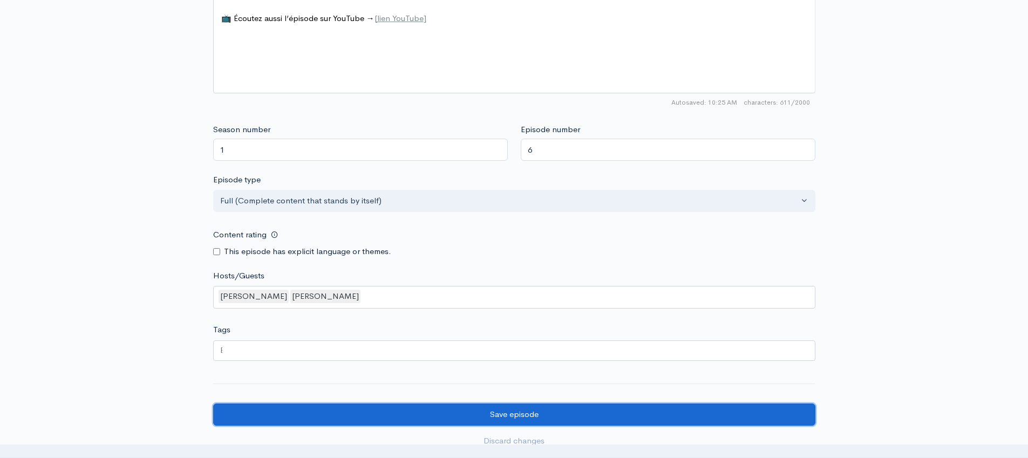
click at [496, 418] on input "Save episode" at bounding box center [514, 415] width 602 height 22
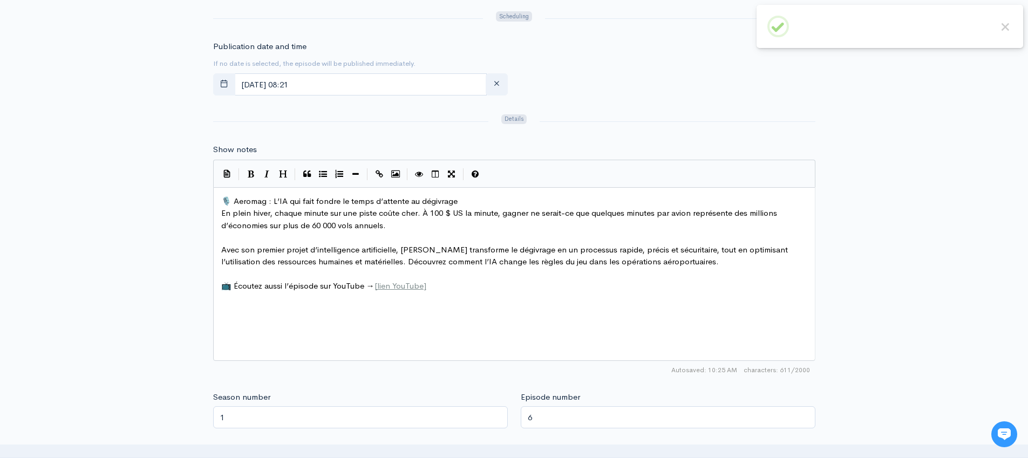
scroll to position [504, 0]
click at [405, 284] on span "lien YouTube" at bounding box center [400, 286] width 46 height 10
type textarea "​"
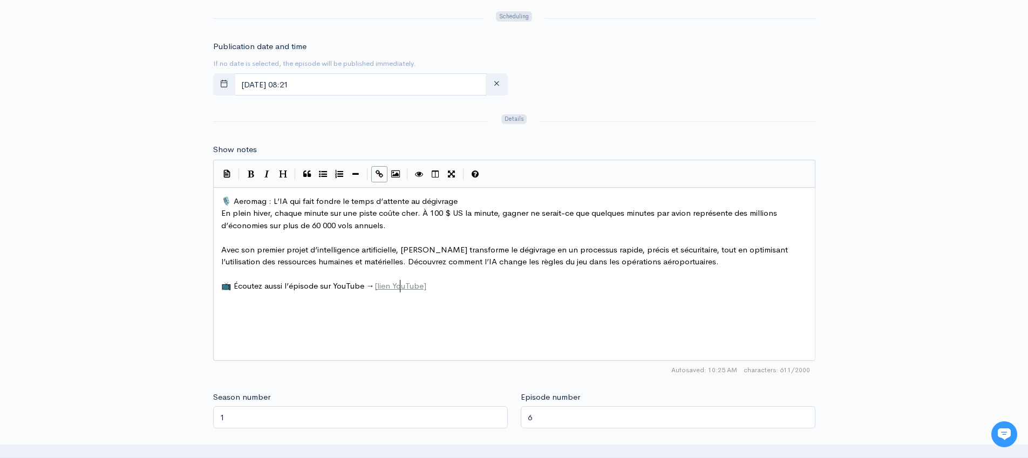
type textarea "​"
click at [379, 171] on icon "Create Link" at bounding box center [380, 174] width 8 height 8
click at [416, 292] on pre "📺 Écoutez aussi l’épisode sur YouTube →lien YouTube]" at bounding box center [518, 286] width 599 height 12
type textarea "[lien YouTube]"
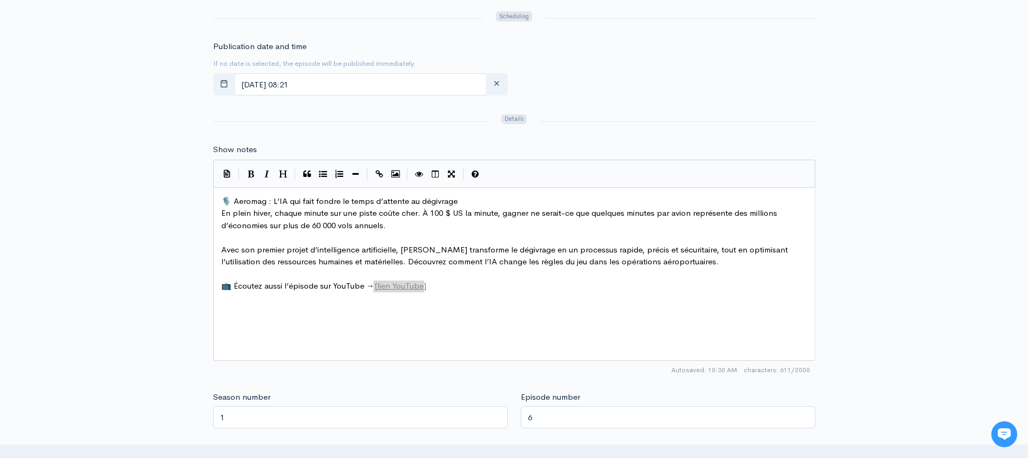
drag, startPoint x: 425, startPoint y: 286, endPoint x: 375, endPoint y: 285, distance: 50.7
click at [382, 171] on icon "Create Link" at bounding box center [380, 174] width 8 height 8
click at [472, 235] on pre "​" at bounding box center [518, 238] width 599 height 12
click at [376, 284] on span "[" at bounding box center [376, 286] width 3 height 10
click at [375, 283] on span "[" at bounding box center [376, 286] width 3 height 10
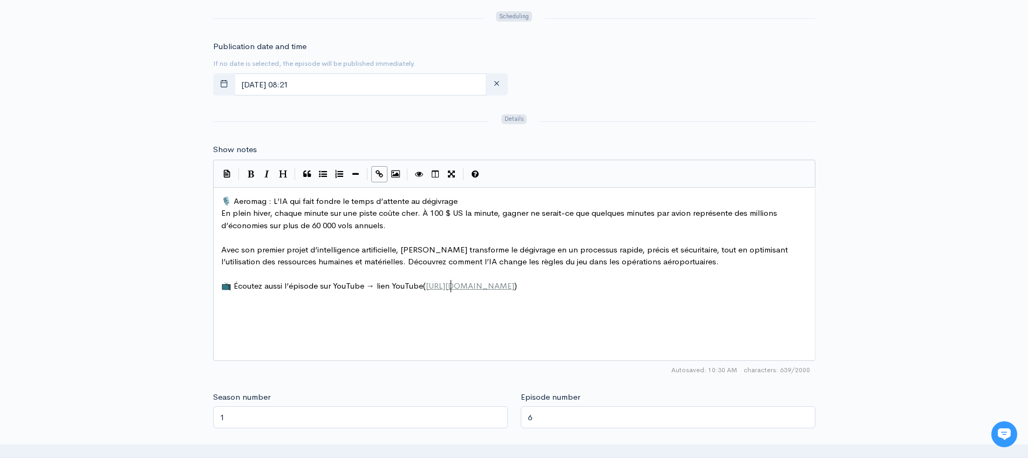
click at [451, 287] on span "[URL][DOMAIN_NAME]" at bounding box center [470, 286] width 89 height 10
type textarea "(https://youtu.be/ypEJZ5_z_4I)"
drag, startPoint x: 539, startPoint y: 284, endPoint x: 420, endPoint y: 285, distance: 118.7
type textarea "lien YouTube"
drag, startPoint x: 373, startPoint y: 284, endPoint x: 419, endPoint y: 284, distance: 45.9
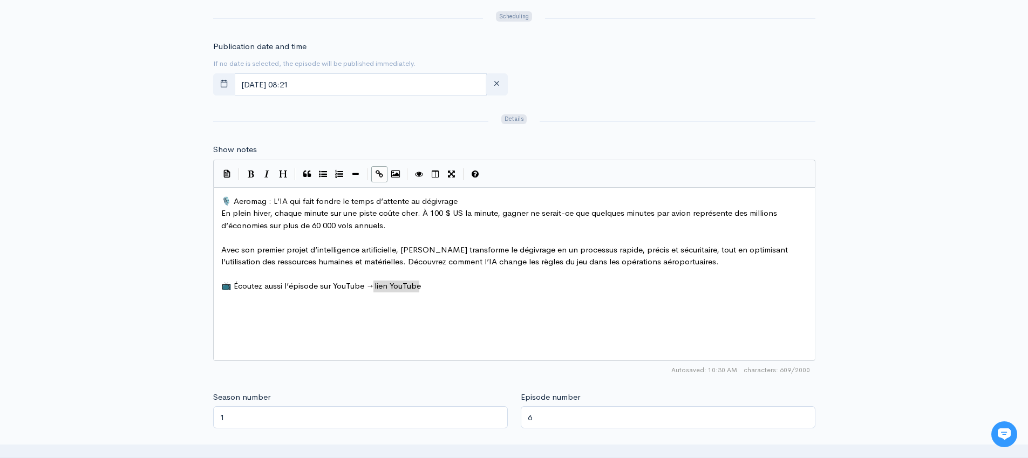
click at [381, 174] on icon "Create Link" at bounding box center [380, 174] width 8 height 8
click at [499, 242] on pre "​" at bounding box center [518, 238] width 599 height 12
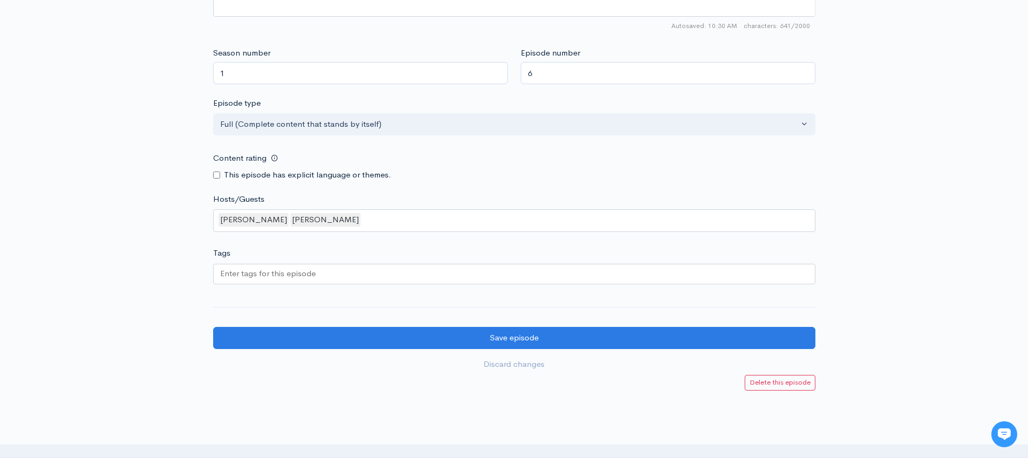
scroll to position [867, 0]
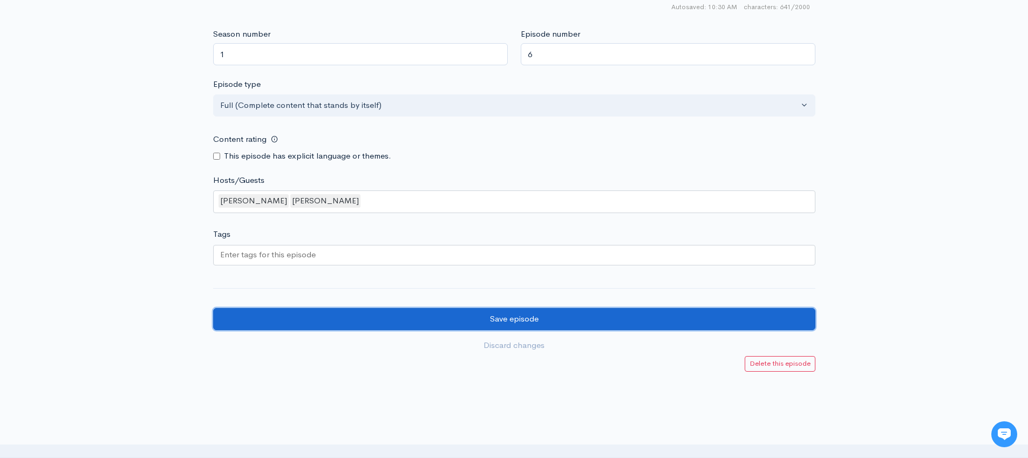
click at [542, 314] on input "Save episode" at bounding box center [514, 319] width 602 height 22
